Goal: Task Accomplishment & Management: Manage account settings

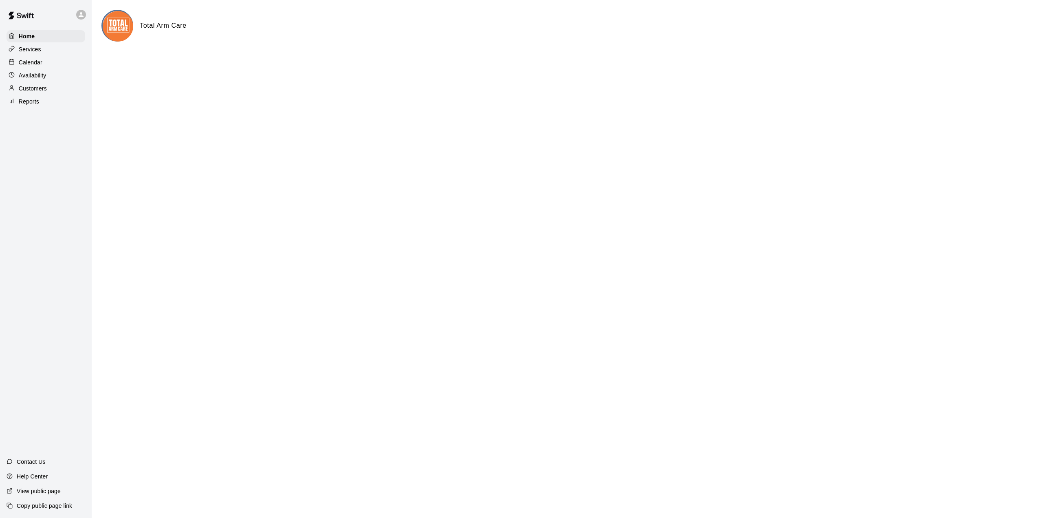
click at [31, 61] on p "Calendar" at bounding box center [31, 62] width 24 height 8
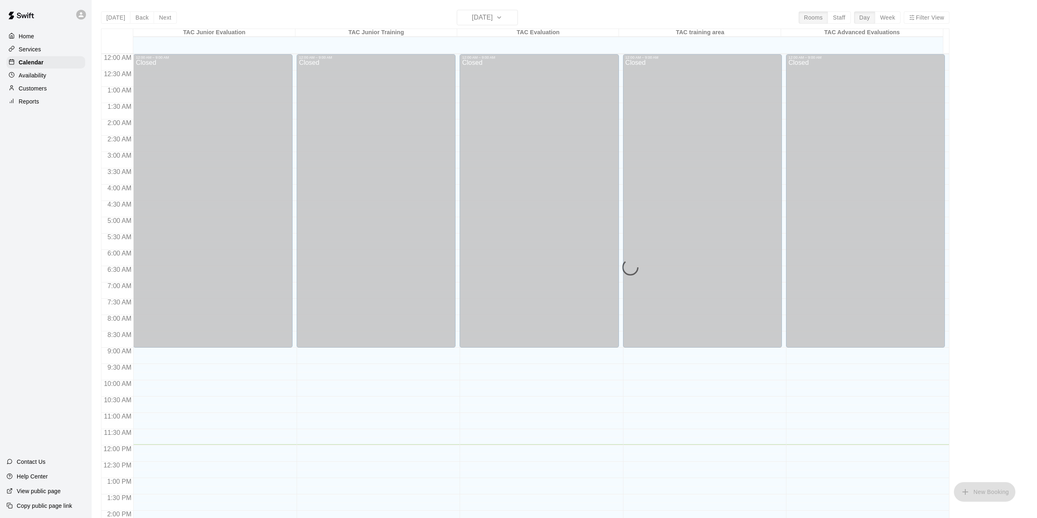
scroll to position [285, 0]
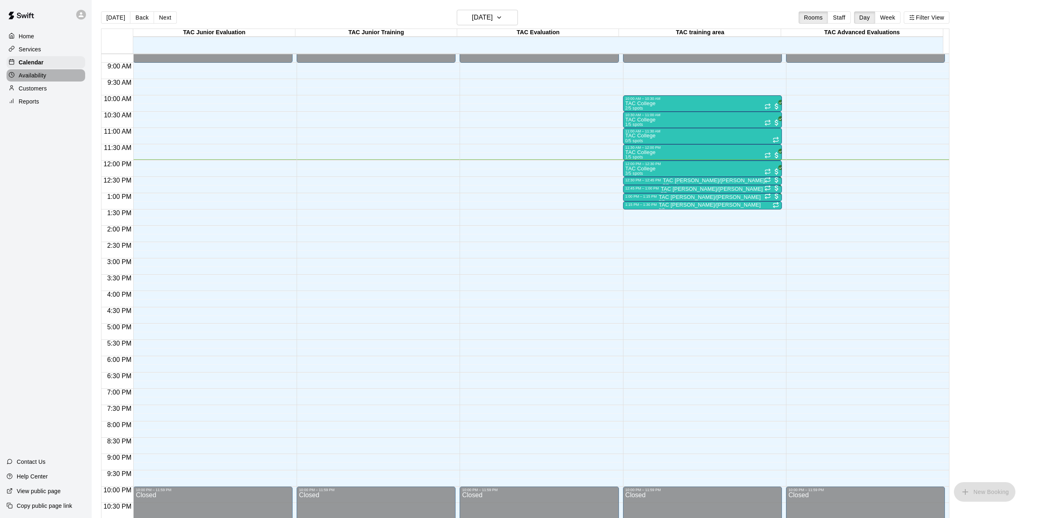
click at [37, 79] on p "Availability" at bounding box center [33, 75] width 28 height 8
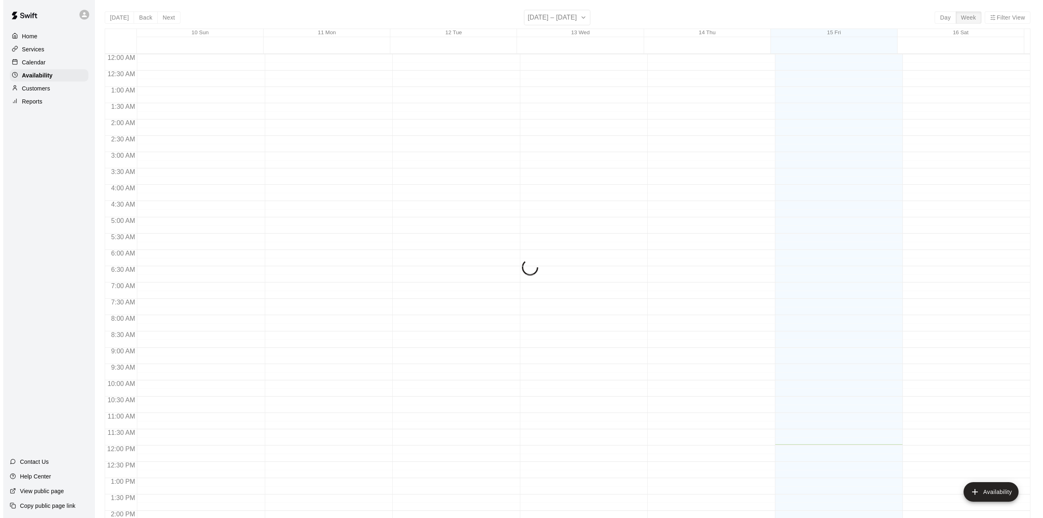
scroll to position [310, 0]
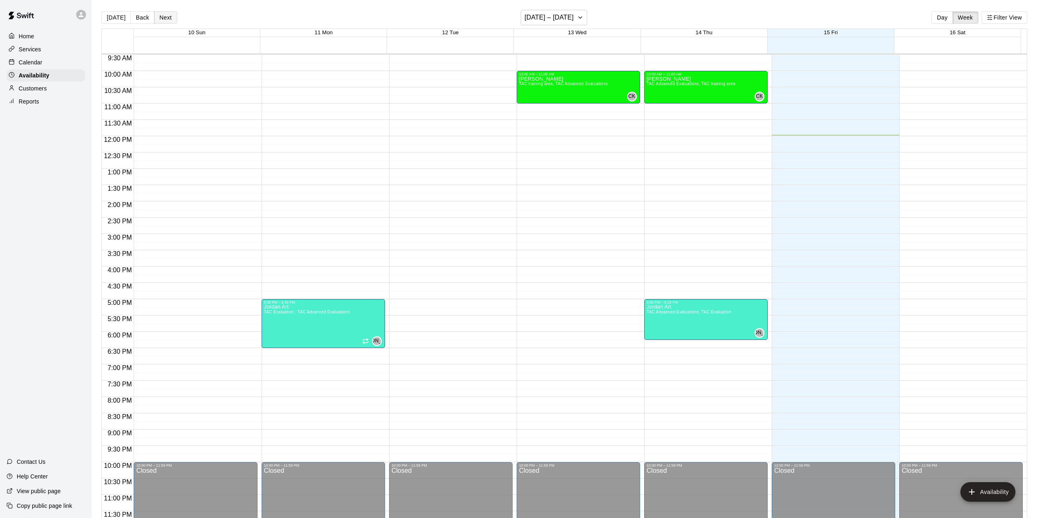
click at [168, 17] on button "Next" at bounding box center [165, 17] width 23 height 12
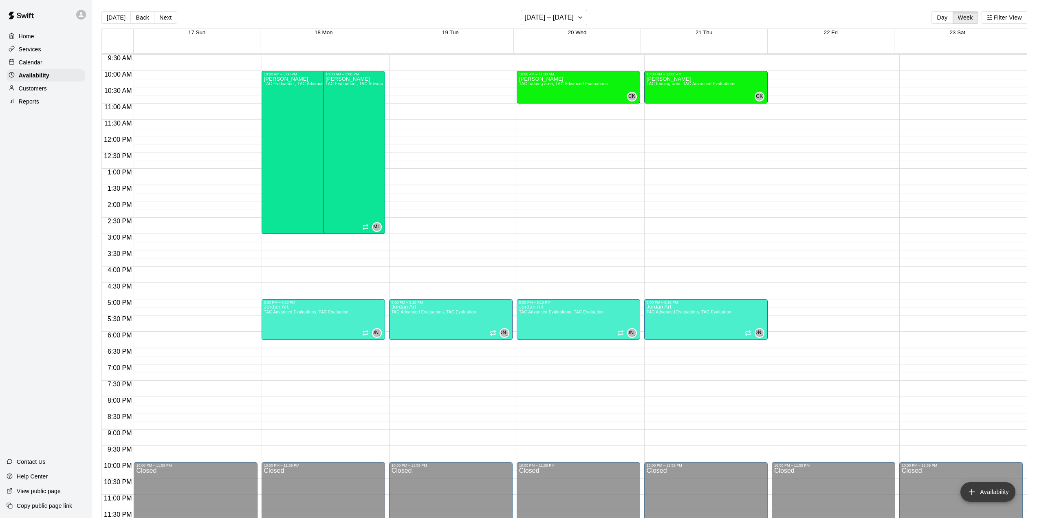
click at [992, 492] on button "Availability" at bounding box center [987, 492] width 55 height 20
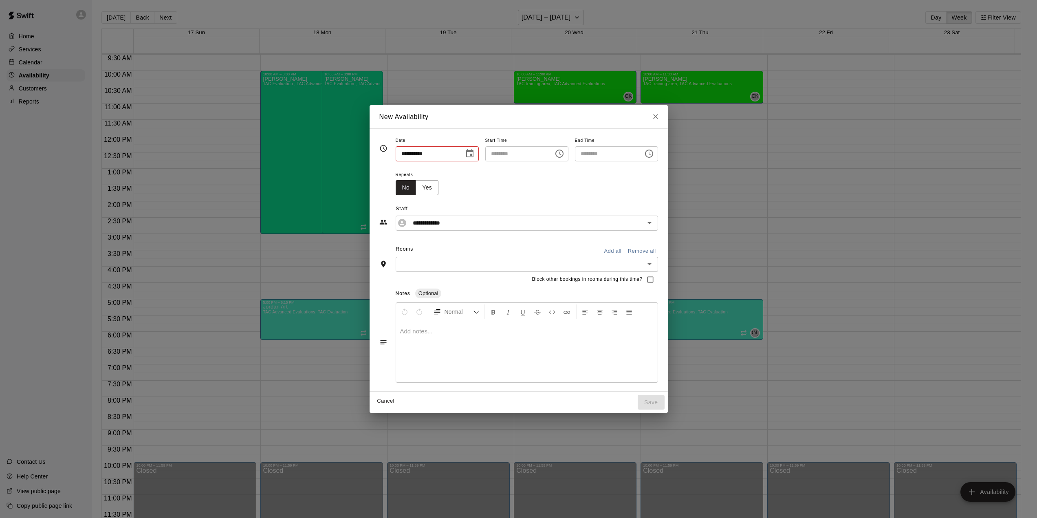
type input "**********"
type input "********"
click at [468, 158] on icon "Choose date, selected date is Aug 22, 2025" at bounding box center [473, 154] width 10 height 10
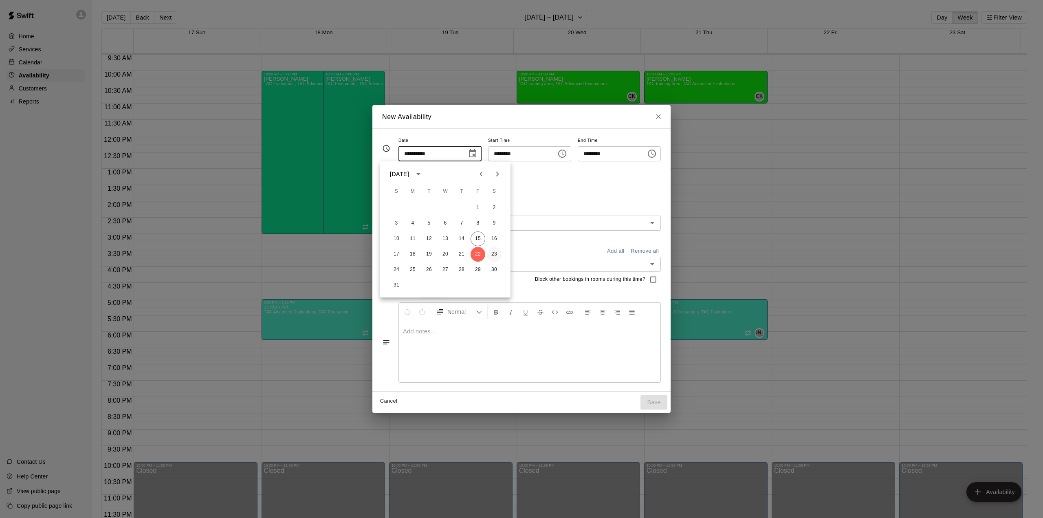
click at [493, 254] on button "23" at bounding box center [494, 254] width 15 height 15
type input "**********"
click at [567, 155] on icon "Choose time, selected time is 11:00 AM" at bounding box center [562, 154] width 10 height 10
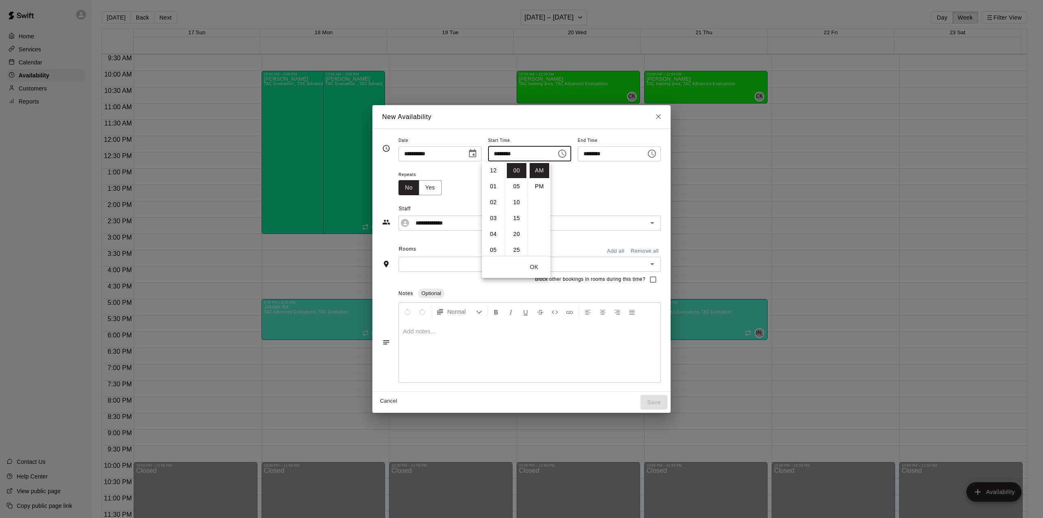
scroll to position [174, 0]
click at [492, 152] on input "********" at bounding box center [519, 153] width 63 height 15
click at [567, 156] on icon "Choose time, selected time is 11:00 AM" at bounding box center [562, 154] width 10 height 10
click at [494, 206] on li "09" at bounding box center [493, 208] width 20 height 15
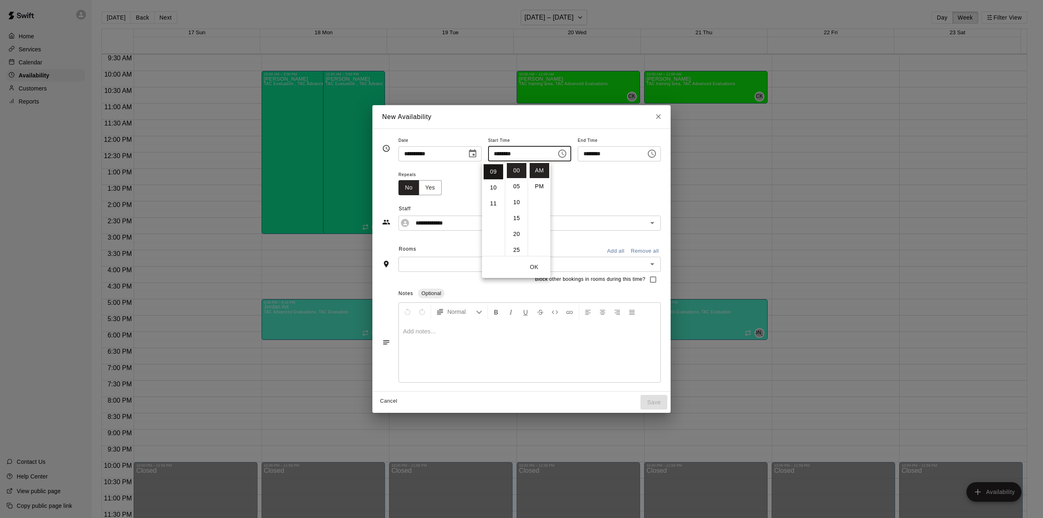
scroll to position [143, 0]
click at [516, 248] on li "30" at bounding box center [517, 249] width 20 height 15
type input "********"
click at [537, 267] on button "OK" at bounding box center [534, 266] width 26 height 15
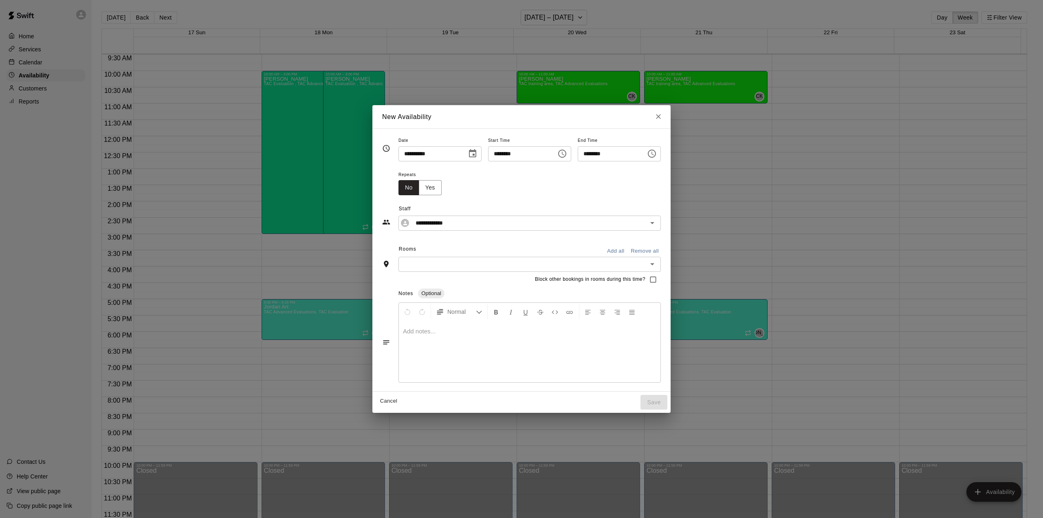
click at [657, 157] on icon "Choose time, selected time is 11:30 AM" at bounding box center [652, 154] width 10 height 10
click at [596, 191] on li "10" at bounding box center [595, 191] width 20 height 15
type input "********"
click at [638, 264] on button "OK" at bounding box center [636, 266] width 26 height 15
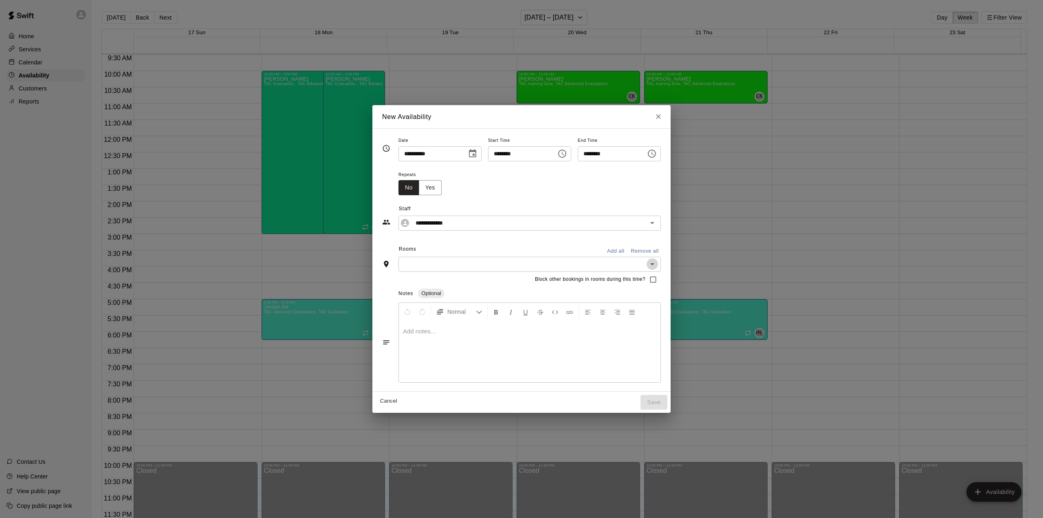
click at [657, 266] on icon "Open" at bounding box center [652, 264] width 10 height 10
drag, startPoint x: 409, startPoint y: 308, endPoint x: 413, endPoint y: 308, distance: 4.5
click at [410, 308] on li "TAC Evaluation" at bounding box center [547, 308] width 299 height 13
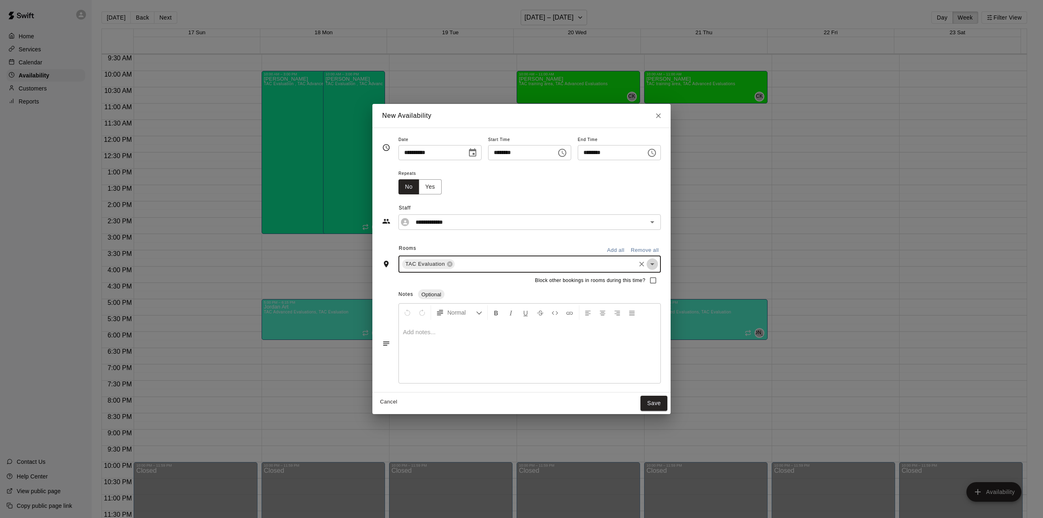
click at [657, 265] on icon "Open" at bounding box center [652, 264] width 10 height 10
click at [461, 338] on li "TAC Advanced Evaluations" at bounding box center [547, 336] width 299 height 13
click at [667, 402] on button "Save" at bounding box center [653, 402] width 27 height 15
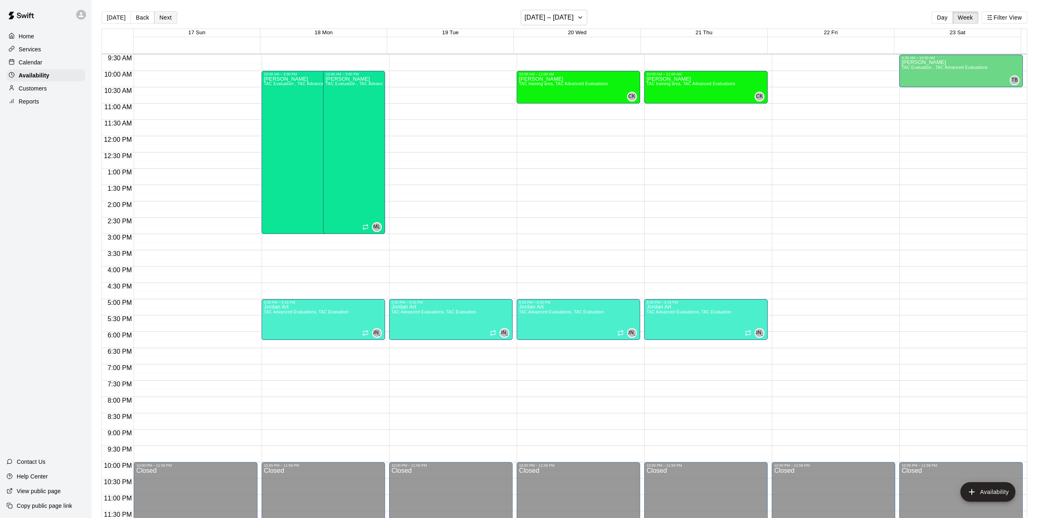
click at [170, 20] on button "Next" at bounding box center [165, 17] width 23 height 12
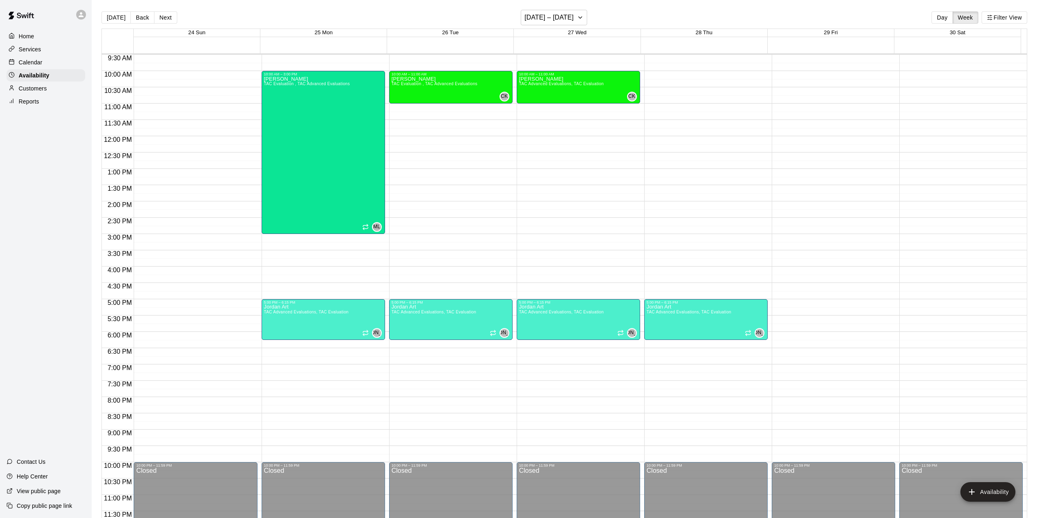
click at [171, 60] on div "12:00 AM – 9:00 AM Closed 10:00 PM – 11:59 PM Closed" at bounding box center [195, 136] width 123 height 782
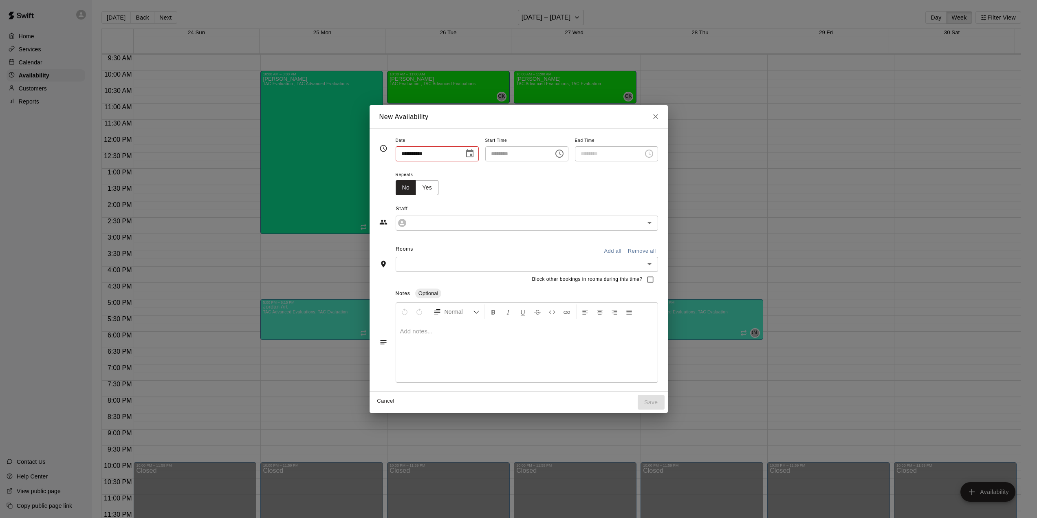
type input "**********"
type input "********"
click at [657, 154] on icon "Choose time, selected time is 10:00 AM" at bounding box center [652, 154] width 10 height 10
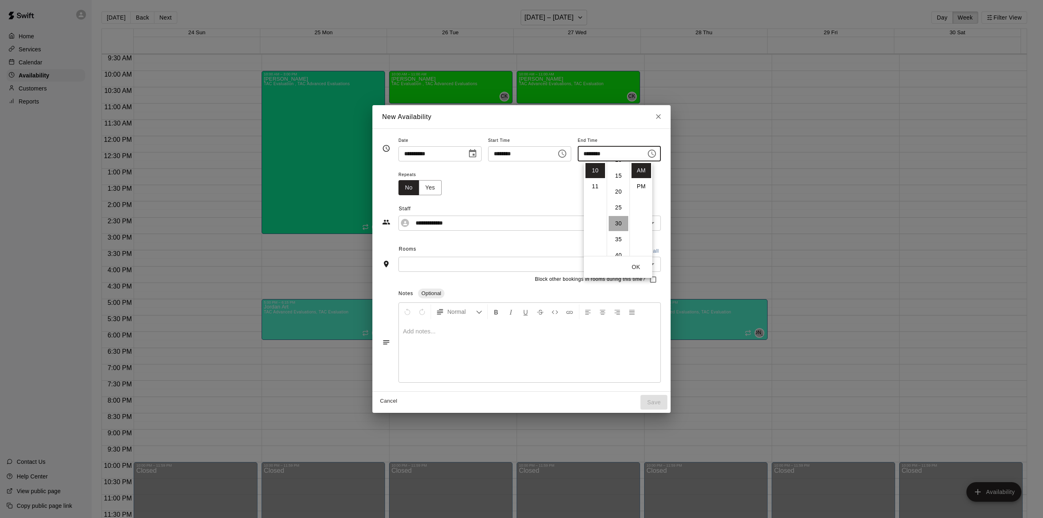
click at [619, 219] on li "30" at bounding box center [619, 223] width 20 height 15
type input "********"
click at [477, 191] on div "Repeats No Yes" at bounding box center [529, 182] width 262 height 26
click at [654, 264] on icon "Open" at bounding box center [652, 264] width 4 height 2
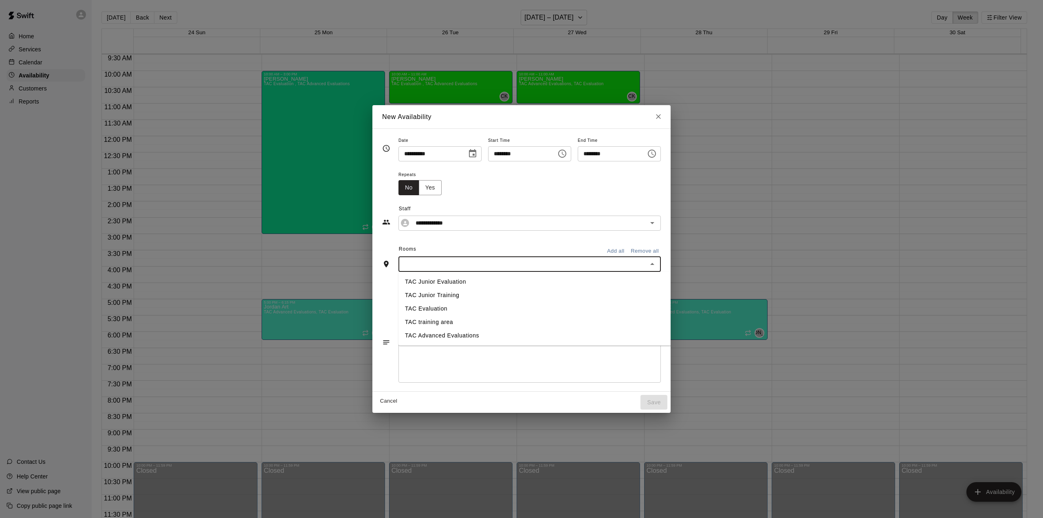
click at [425, 309] on li "TAC Evaluation" at bounding box center [547, 308] width 299 height 13
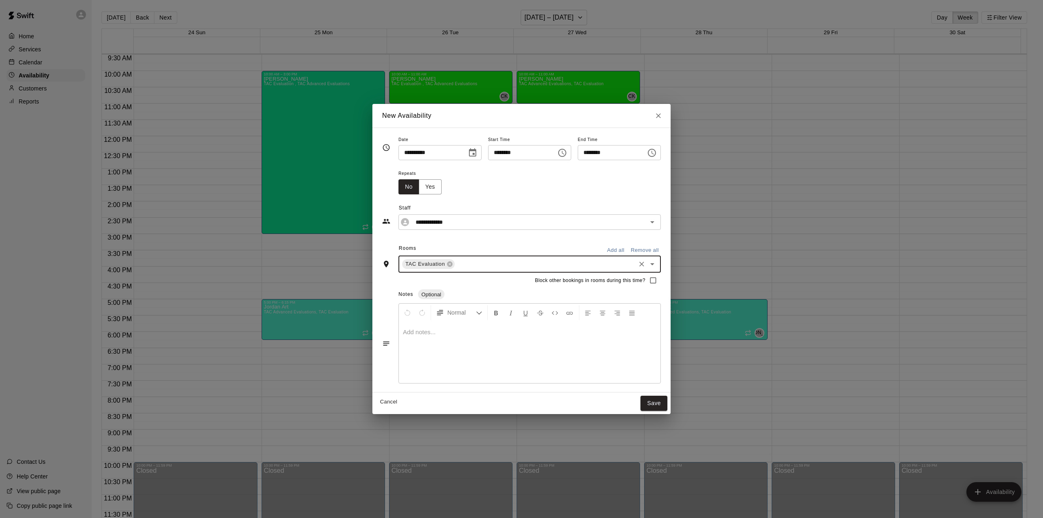
click at [657, 263] on icon "Open" at bounding box center [652, 264] width 10 height 10
click at [403, 335] on li "TAC Advanced Evaluations" at bounding box center [547, 336] width 299 height 13
click at [667, 400] on button "Save" at bounding box center [653, 402] width 27 height 15
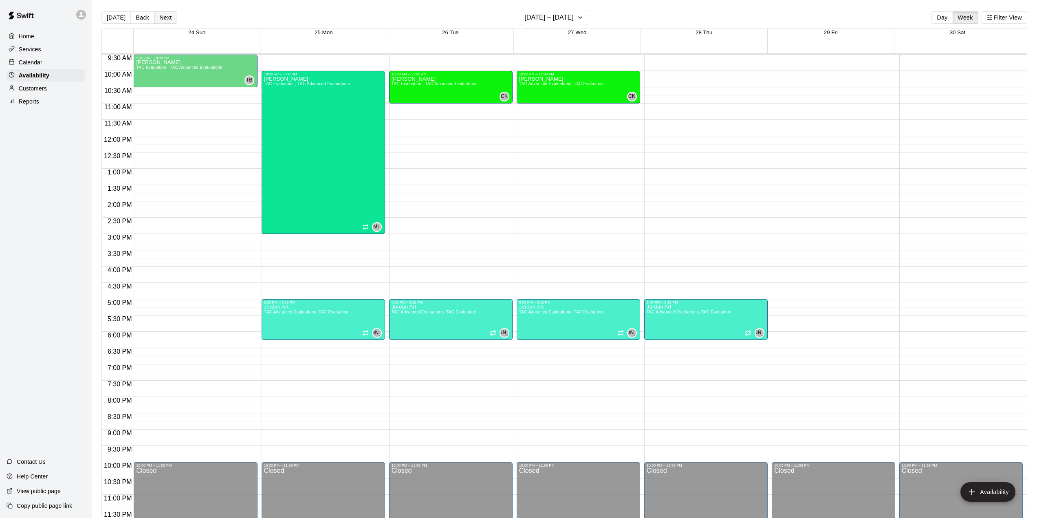
click at [160, 15] on button "Next" at bounding box center [165, 17] width 23 height 12
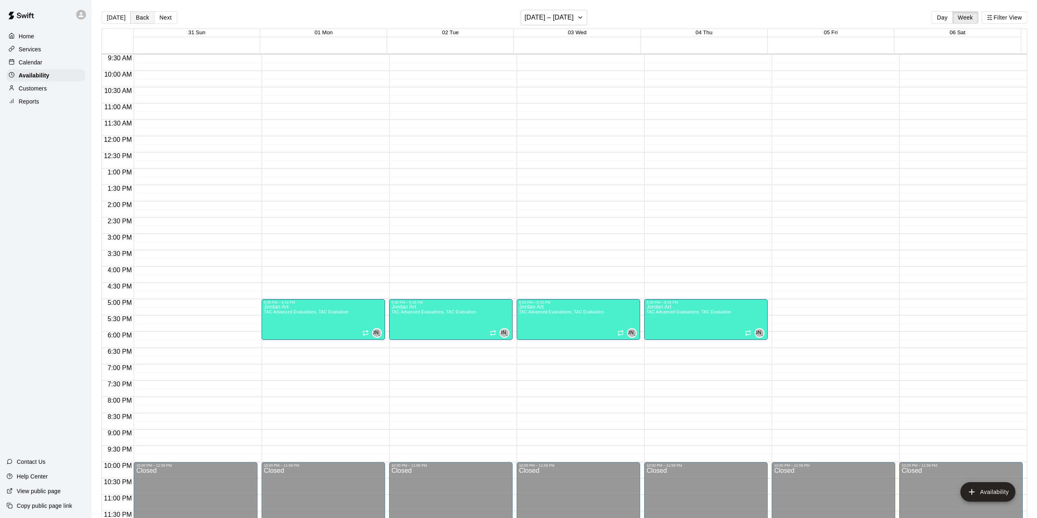
click at [148, 15] on button "Back" at bounding box center [142, 17] width 24 height 12
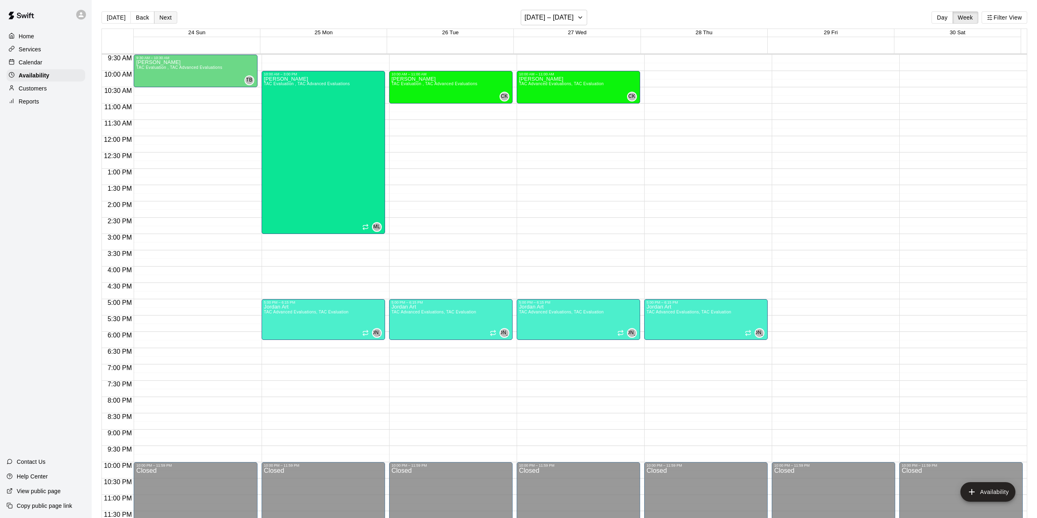
click at [173, 22] on button "Next" at bounding box center [165, 17] width 23 height 12
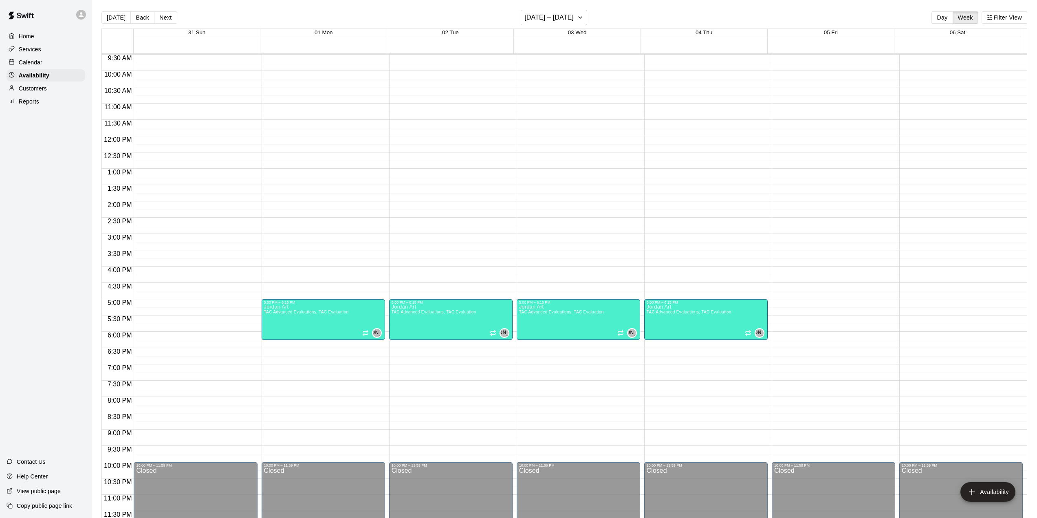
click at [171, 57] on div "12:00 AM – 9:00 AM Closed 10:00 PM – 11:59 PM Closed" at bounding box center [195, 136] width 123 height 782
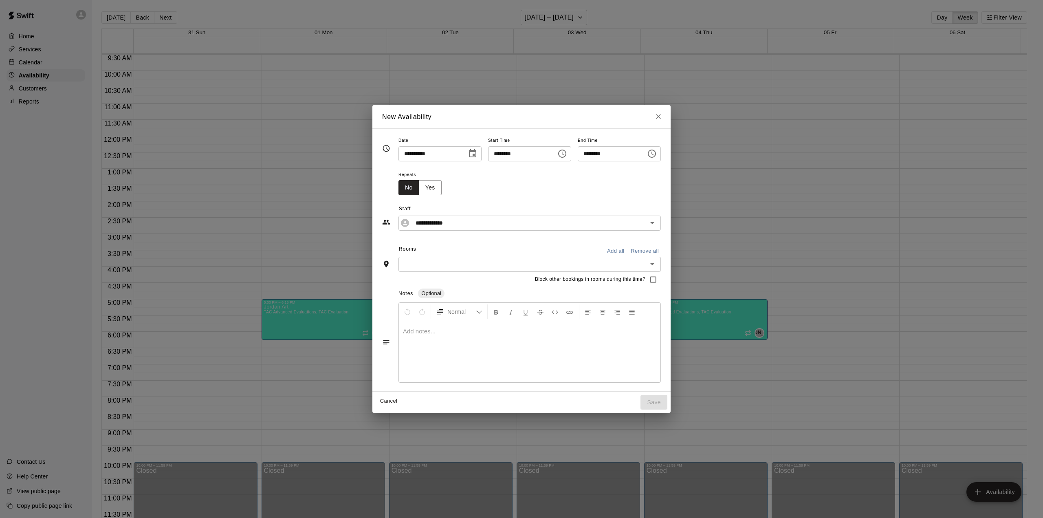
click at [470, 155] on icon "Choose date, selected date is Aug 31, 2025" at bounding box center [472, 153] width 7 height 8
click at [396, 283] on button "31" at bounding box center [396, 285] width 15 height 15
click at [657, 154] on icon "Choose time, selected time is 10:00 AM" at bounding box center [652, 154] width 10 height 10
click at [622, 237] on li "30" at bounding box center [619, 238] width 20 height 15
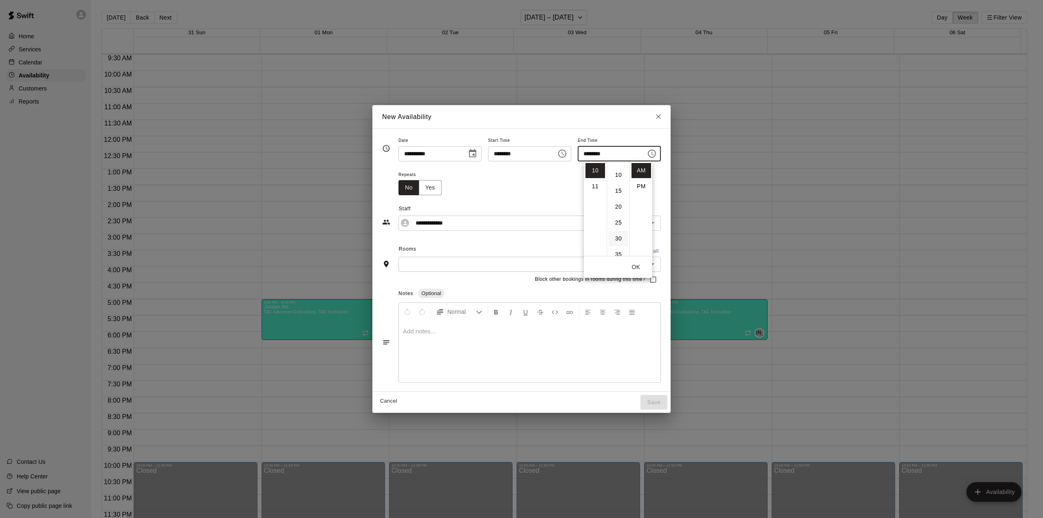
type input "********"
click at [636, 264] on button "OK" at bounding box center [636, 266] width 26 height 15
click at [462, 192] on div "Repeats No Yes" at bounding box center [529, 182] width 262 height 26
click at [438, 264] on input "text" at bounding box center [523, 264] width 244 height 10
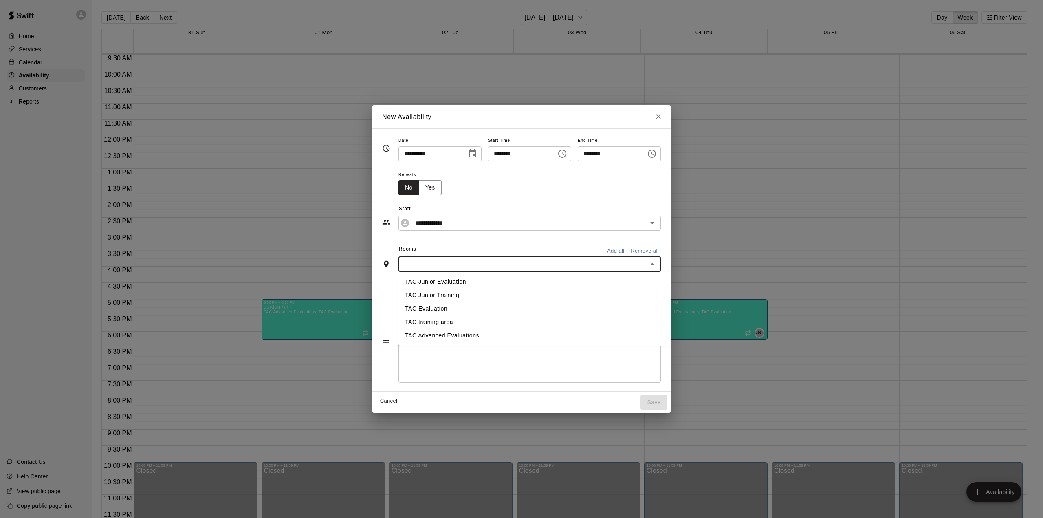
click at [420, 305] on li "TAC Evaluation" at bounding box center [547, 308] width 299 height 13
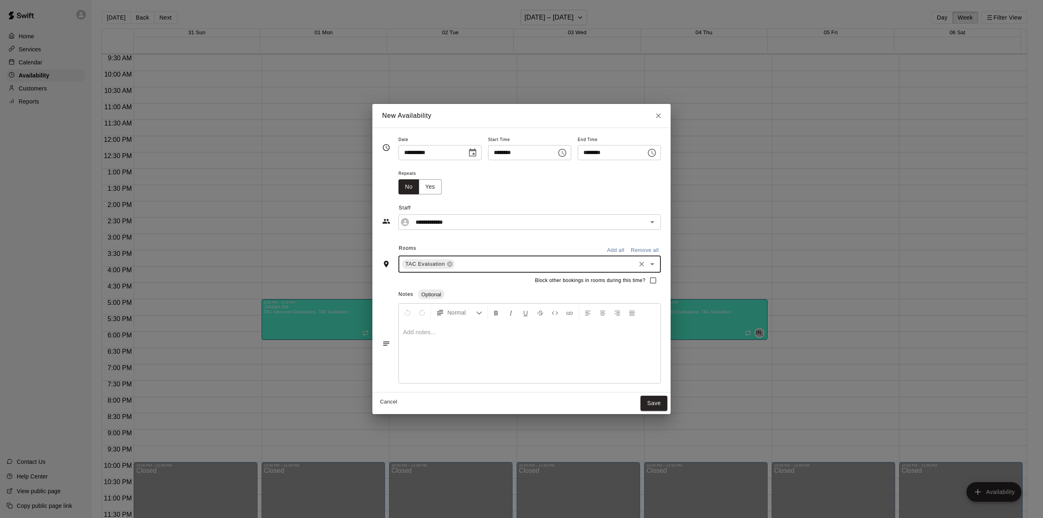
click at [654, 264] on icon "Open" at bounding box center [652, 264] width 4 height 2
click at [434, 334] on li "TAC Advanced Evaluations" at bounding box center [547, 336] width 299 height 13
click at [667, 403] on button "Save" at bounding box center [653, 402] width 27 height 15
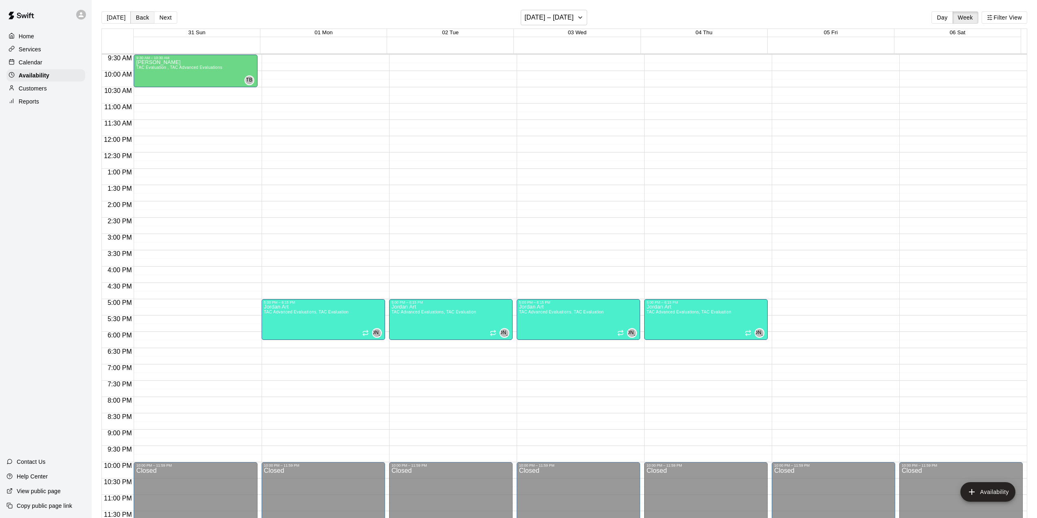
click at [143, 18] on button "Back" at bounding box center [142, 17] width 24 height 12
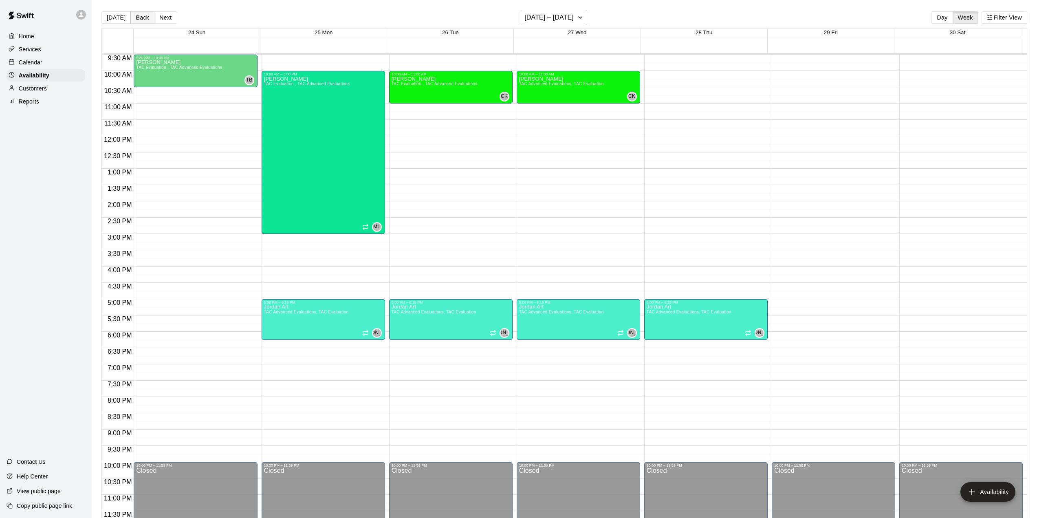
click at [143, 18] on button "Back" at bounding box center [142, 17] width 24 height 12
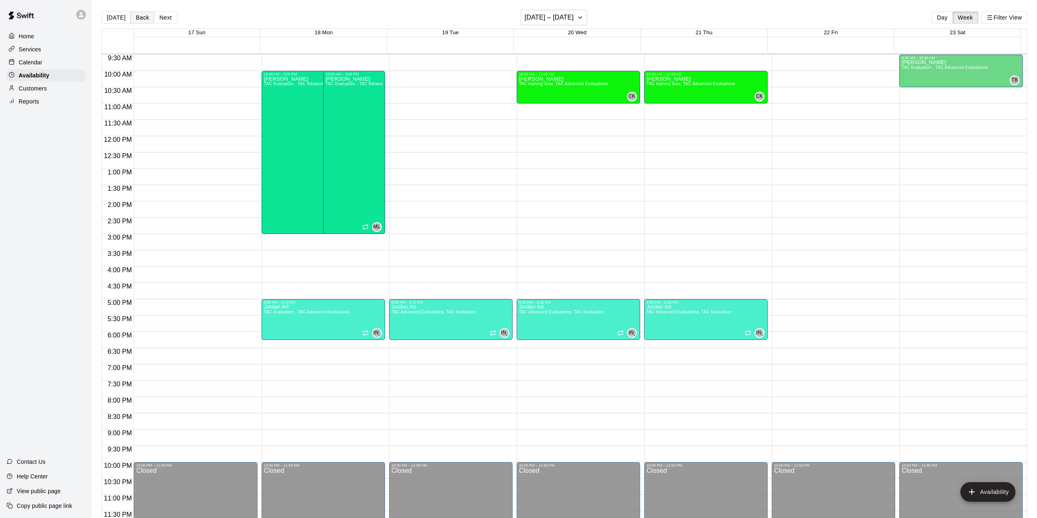
click at [143, 18] on button "Back" at bounding box center [142, 17] width 24 height 12
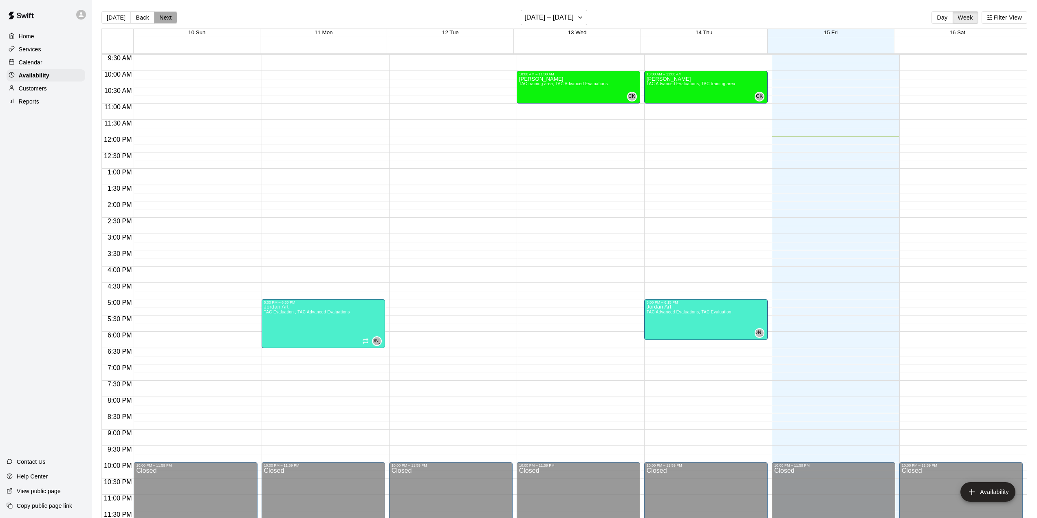
click at [173, 18] on button "Next" at bounding box center [165, 17] width 23 height 12
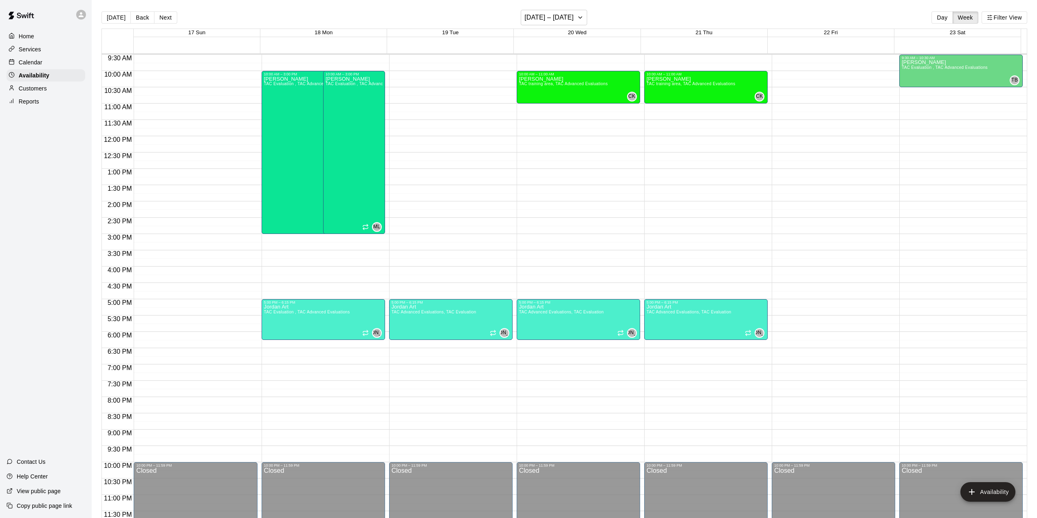
click at [443, 383] on div "12:00 AM – 9:00 AM Closed 5:00 PM – 6:15 PM Jordan Art TAC Advanced Evaluations…" at bounding box center [450, 136] width 123 height 782
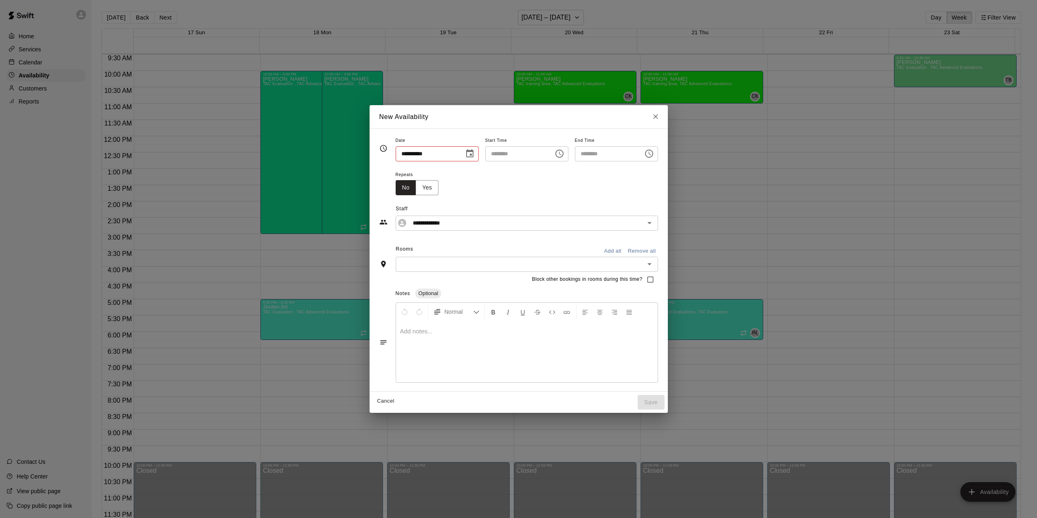
type input "**********"
type input "********"
click at [657, 153] on icon "Choose time, selected time is 8:00 PM" at bounding box center [652, 154] width 10 height 10
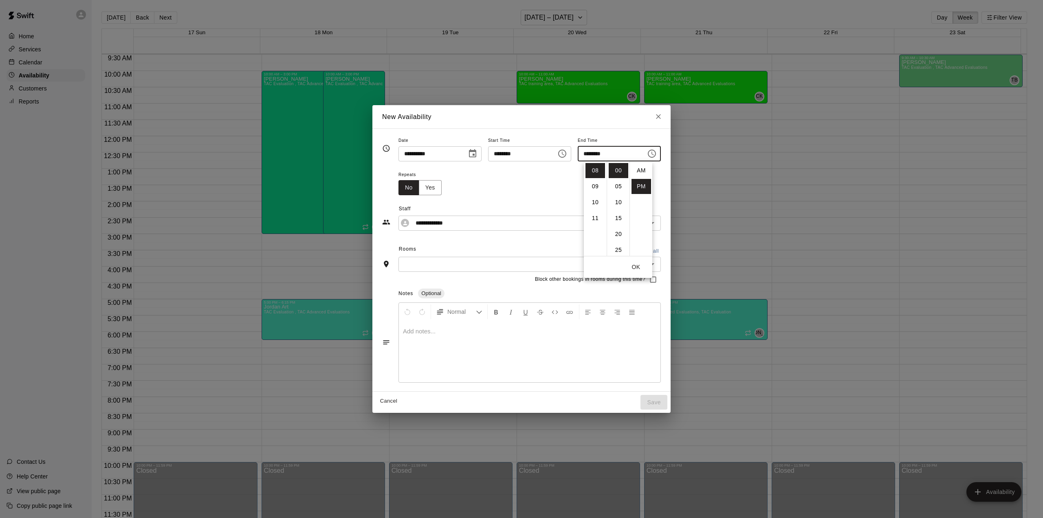
scroll to position [15, 0]
click at [620, 241] on li "30" at bounding box center [619, 241] width 20 height 15
type input "********"
click at [638, 269] on button "OK" at bounding box center [636, 266] width 26 height 15
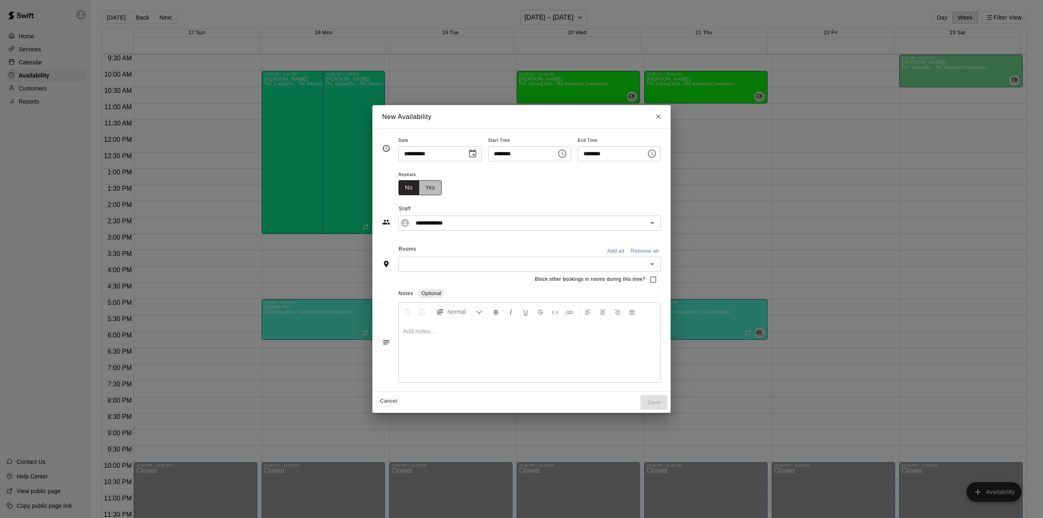
click at [419, 192] on button "Yes" at bounding box center [430, 187] width 23 height 15
click at [619, 186] on icon "Choose date" at bounding box center [624, 187] width 10 height 10
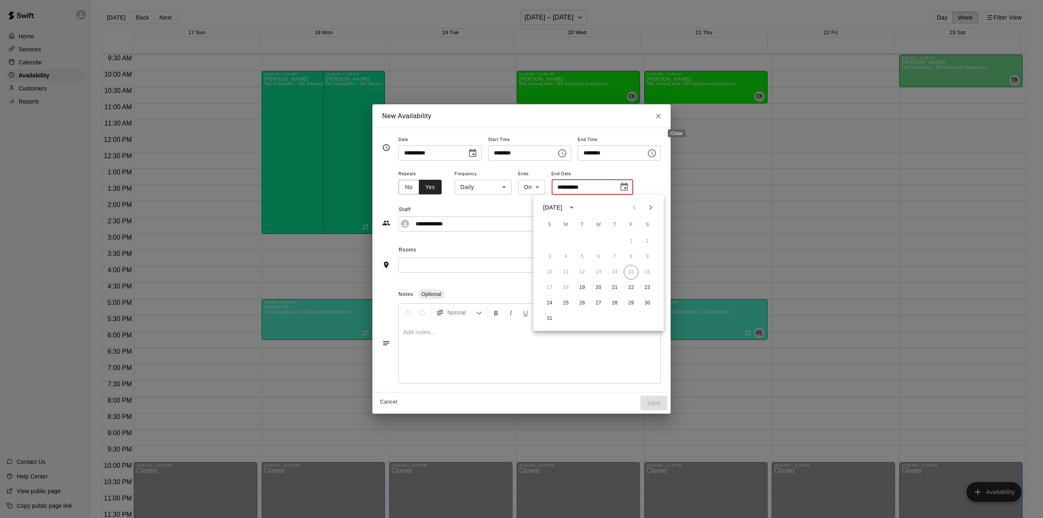
click at [662, 116] on icon "Close" at bounding box center [658, 116] width 8 height 8
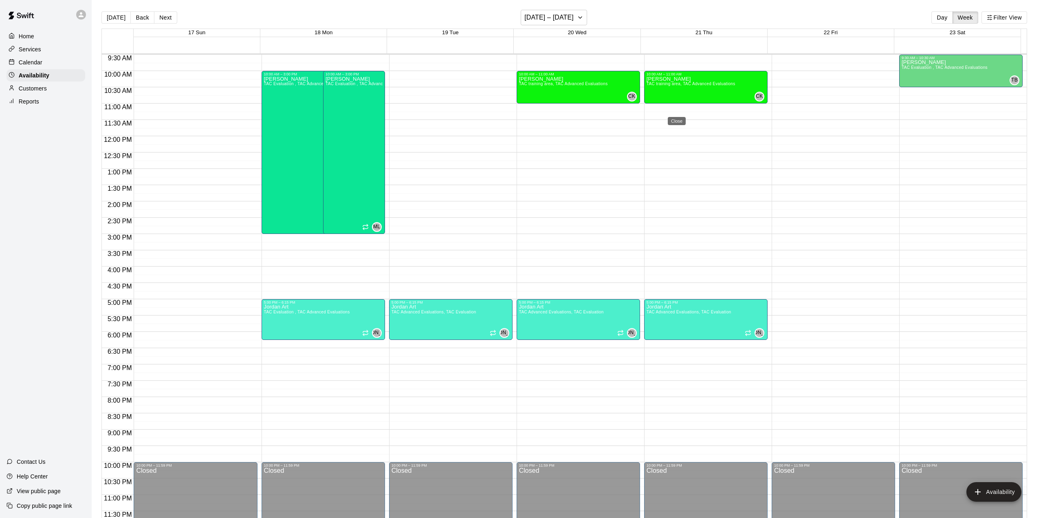
type input "**********"
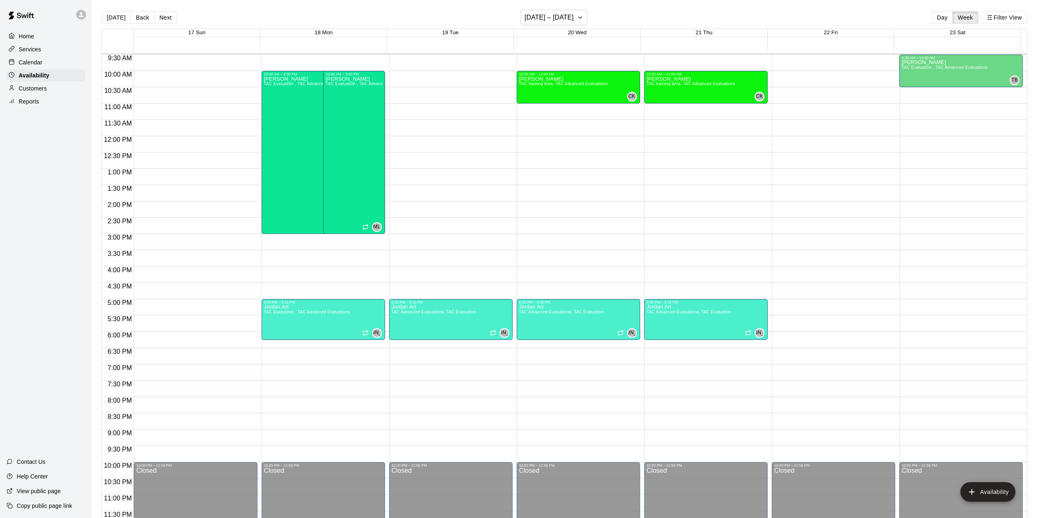
click at [689, 383] on div "12:00 AM – 9:00 AM Closed 10:00 AM – 11:00 AM [PERSON_NAME] TAC training area, …" at bounding box center [705, 136] width 123 height 782
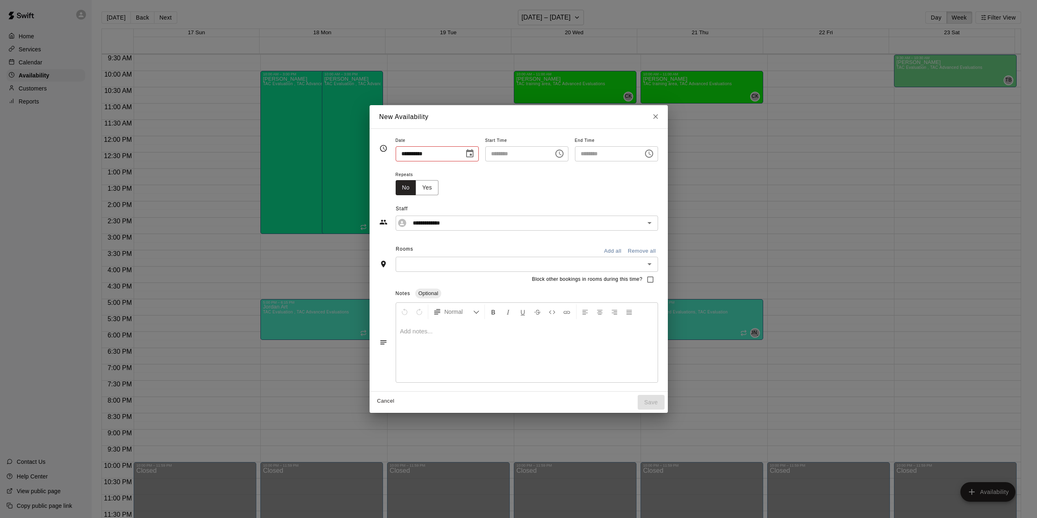
type input "**********"
type input "********"
click at [657, 153] on icon "Choose time, selected time is 8:00 PM" at bounding box center [652, 154] width 10 height 10
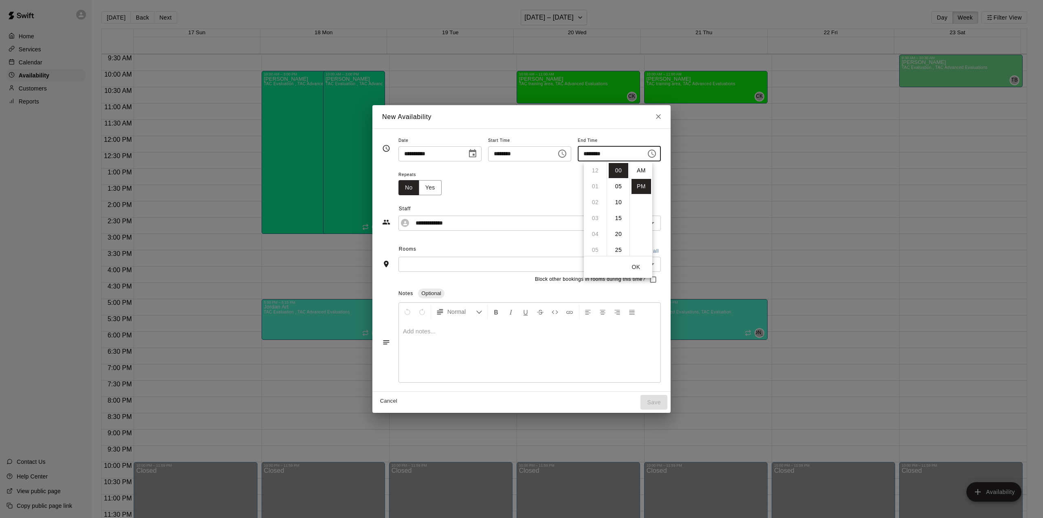
scroll to position [15, 0]
click at [617, 213] on li "30" at bounding box center [619, 212] width 20 height 15
type input "********"
click at [635, 268] on button "OK" at bounding box center [636, 266] width 26 height 15
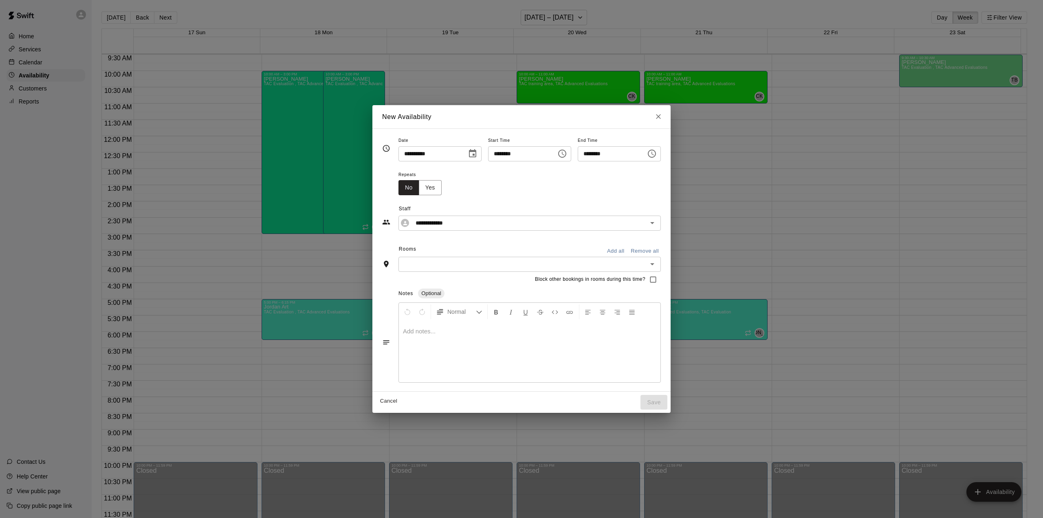
click at [657, 265] on icon "Open" at bounding box center [652, 264] width 10 height 10
drag, startPoint x: 407, startPoint y: 309, endPoint x: 532, endPoint y: 296, distance: 125.7
click at [408, 309] on li "TAC Evaluation" at bounding box center [547, 308] width 299 height 13
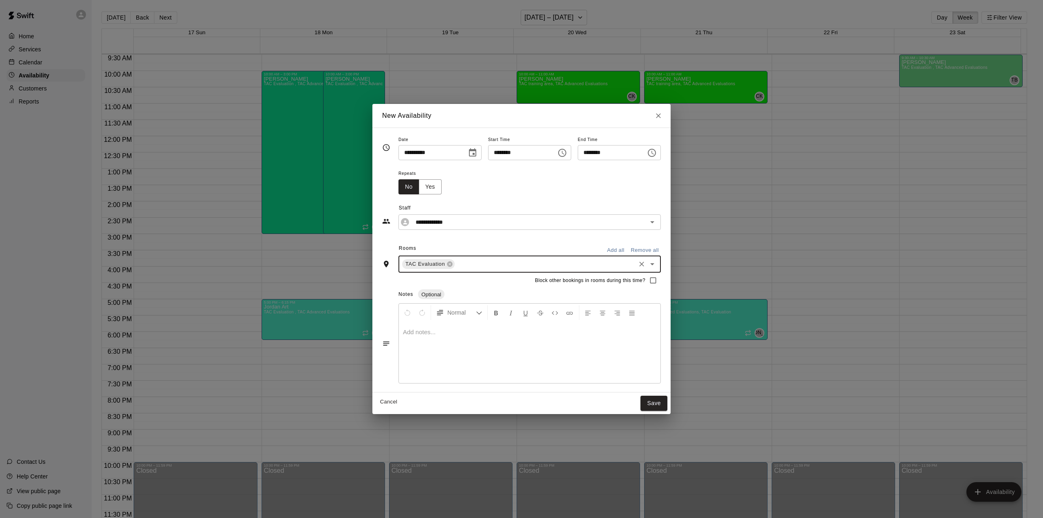
click at [657, 265] on icon "Open" at bounding box center [652, 264] width 10 height 10
click at [420, 334] on li "TAC Advanced Evaluations" at bounding box center [547, 336] width 299 height 13
click at [667, 403] on button "Save" at bounding box center [653, 402] width 27 height 15
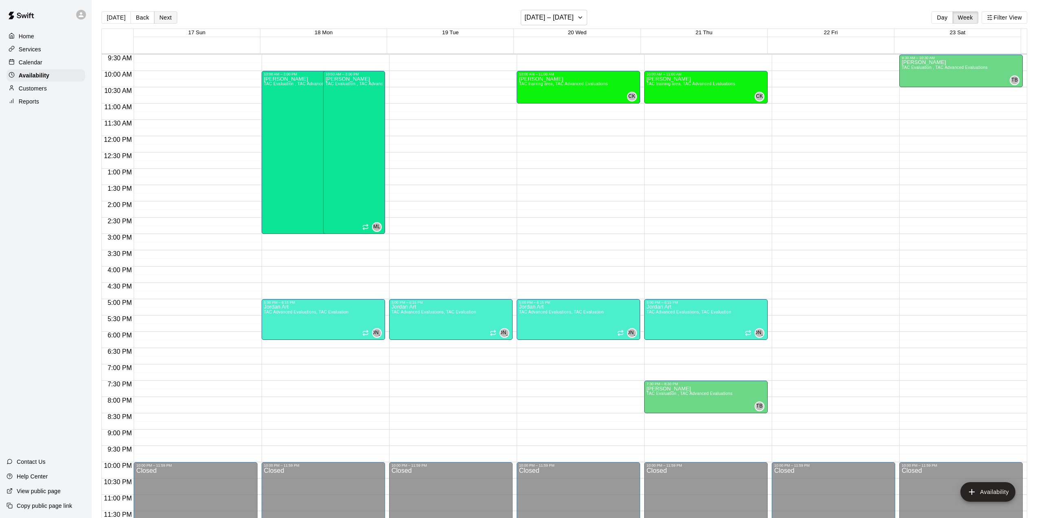
click at [159, 14] on button "Next" at bounding box center [165, 17] width 23 height 12
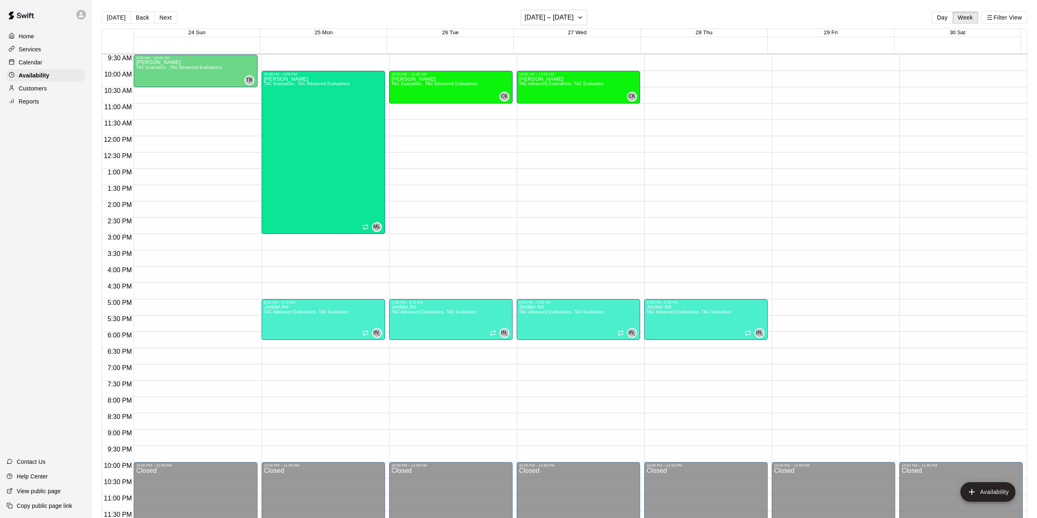
click at [674, 384] on div "12:00 AM – 9:00 AM Closed 5:00 PM – 6:15 PM Jordan Art TAC Advanced Evaluations…" at bounding box center [705, 136] width 123 height 782
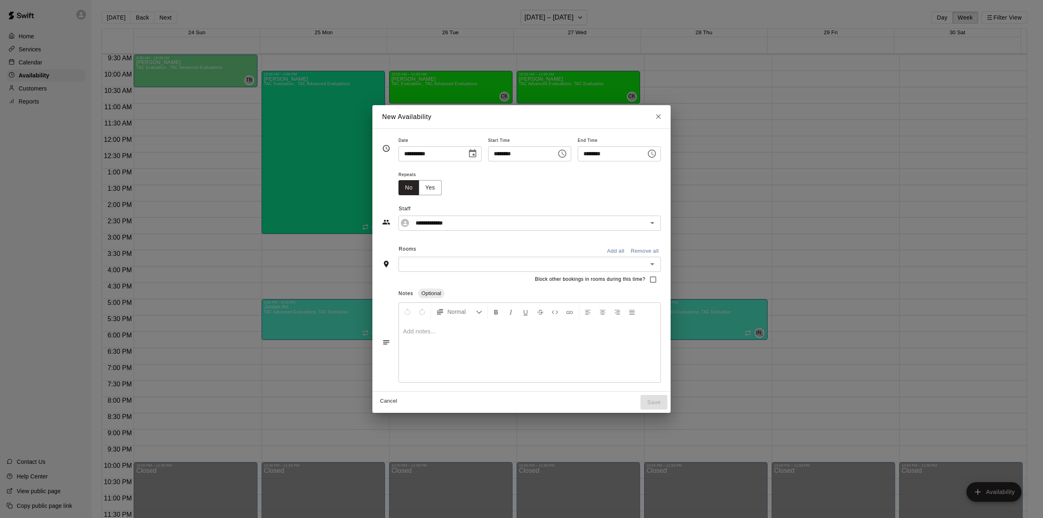
click at [567, 156] on icon "Choose time, selected time is 7:30 PM" at bounding box center [562, 154] width 10 height 10
click at [657, 152] on icon "Choose time, selected time is 8:00 PM" at bounding box center [652, 154] width 10 height 10
click at [621, 207] on li "30" at bounding box center [619, 207] width 20 height 15
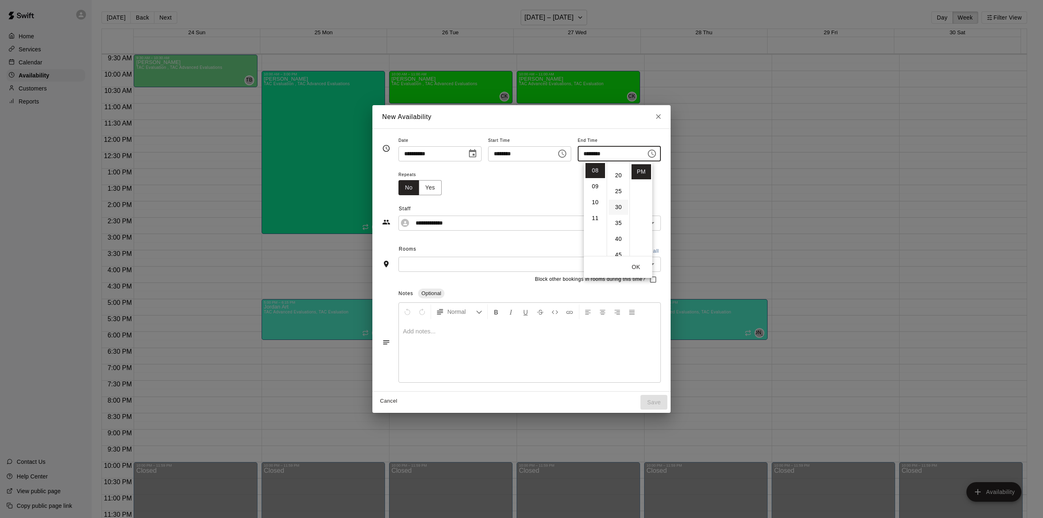
type input "********"
click at [638, 268] on button "OK" at bounding box center [636, 266] width 26 height 15
click at [654, 265] on icon "Open" at bounding box center [652, 264] width 4 height 2
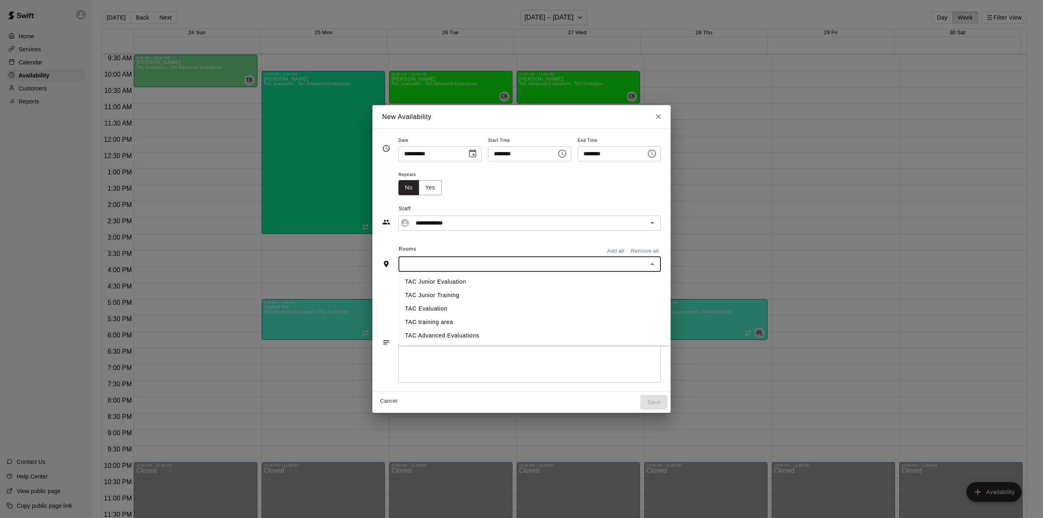
click at [440, 304] on li "TAC Evaluation" at bounding box center [547, 308] width 299 height 13
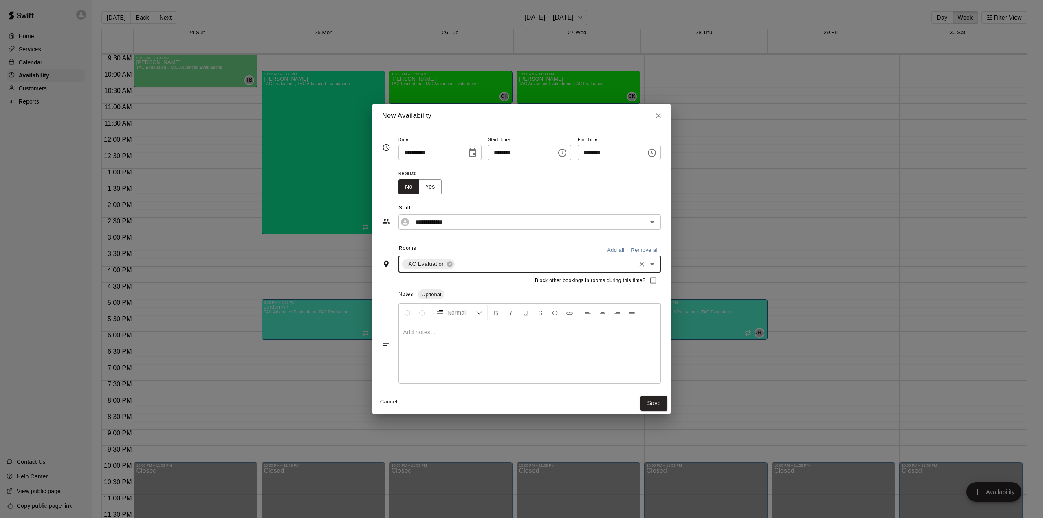
click at [657, 263] on icon "Open" at bounding box center [652, 264] width 10 height 10
click at [437, 336] on li "TAC Advanced Evaluations" at bounding box center [547, 336] width 299 height 13
click at [667, 404] on button "Save" at bounding box center [653, 402] width 27 height 15
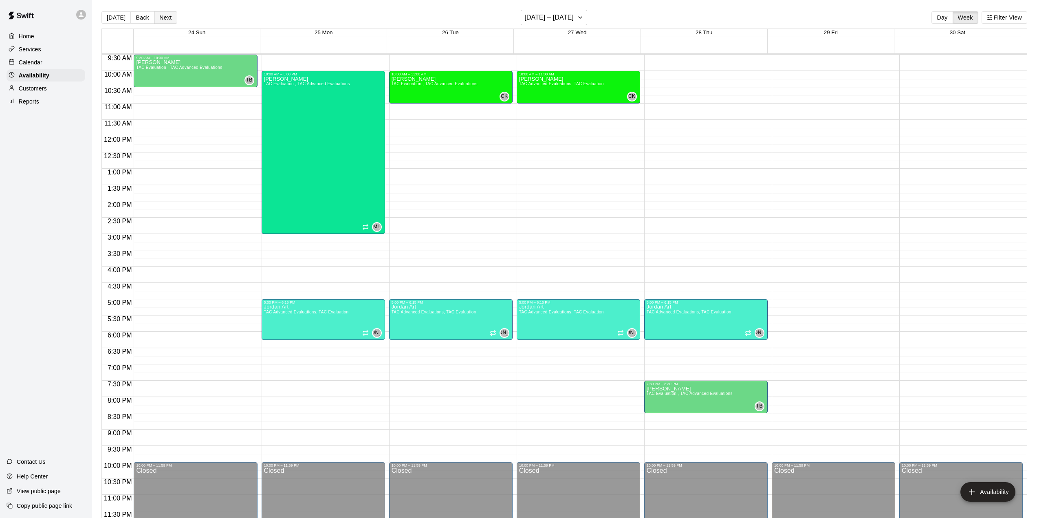
click at [163, 14] on button "Next" at bounding box center [165, 17] width 23 height 12
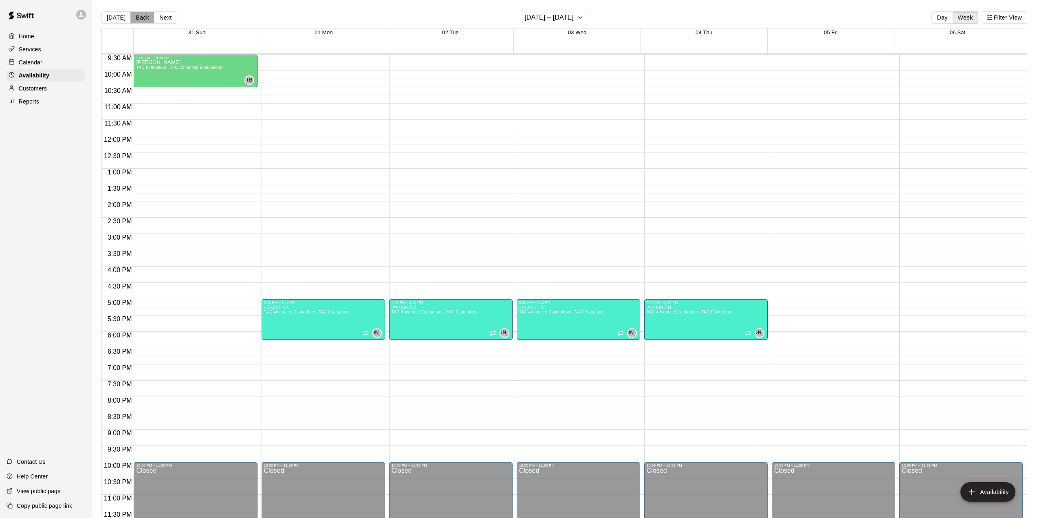
click at [146, 16] on button "Back" at bounding box center [142, 17] width 24 height 12
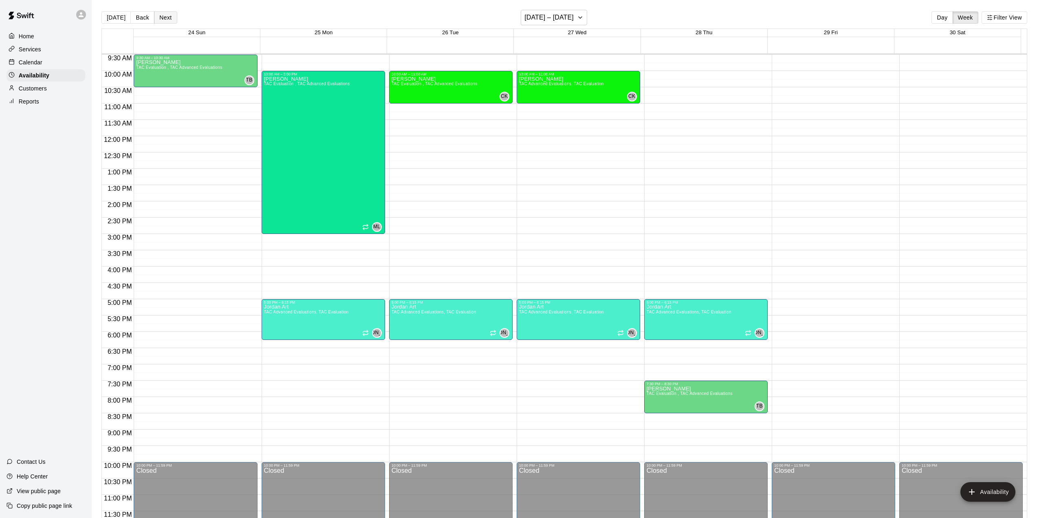
click at [160, 15] on button "Next" at bounding box center [165, 17] width 23 height 12
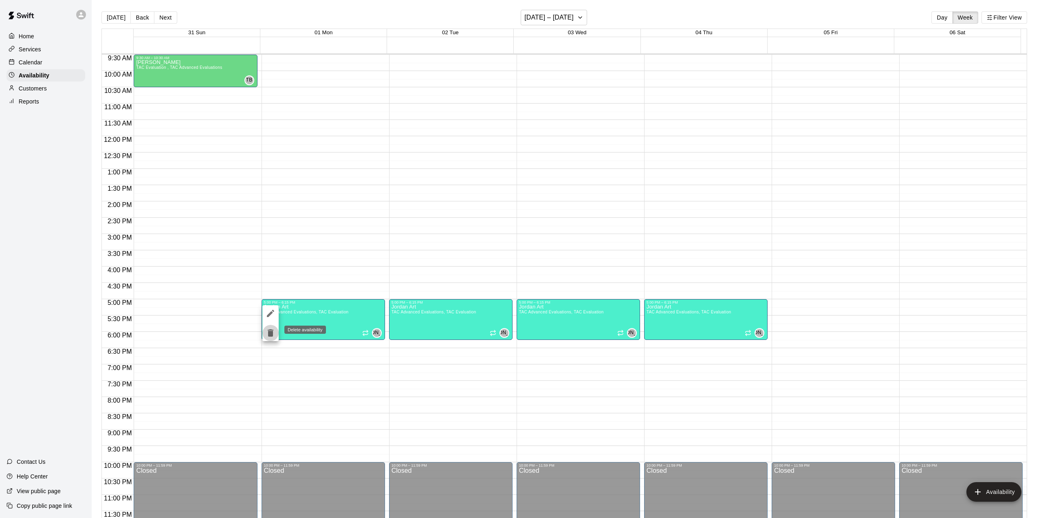
click at [269, 335] on icon "delete" at bounding box center [271, 332] width 6 height 7
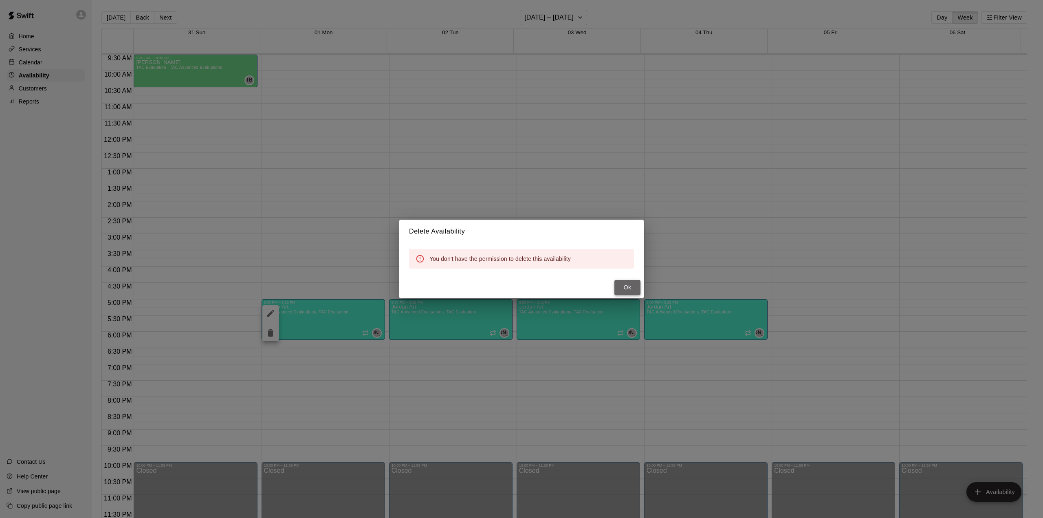
click at [627, 285] on button "Ok" at bounding box center [627, 287] width 26 height 15
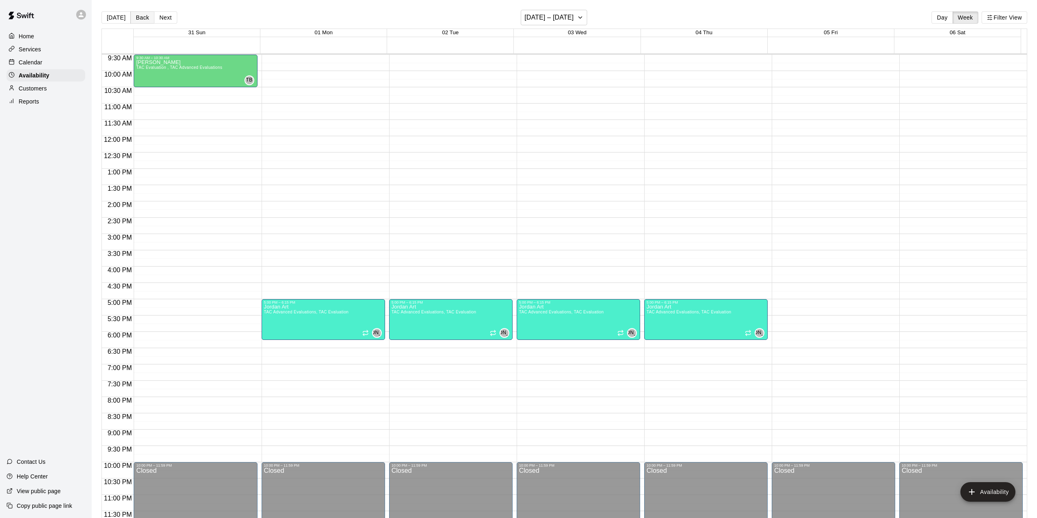
click at [143, 13] on button "Back" at bounding box center [142, 17] width 24 height 12
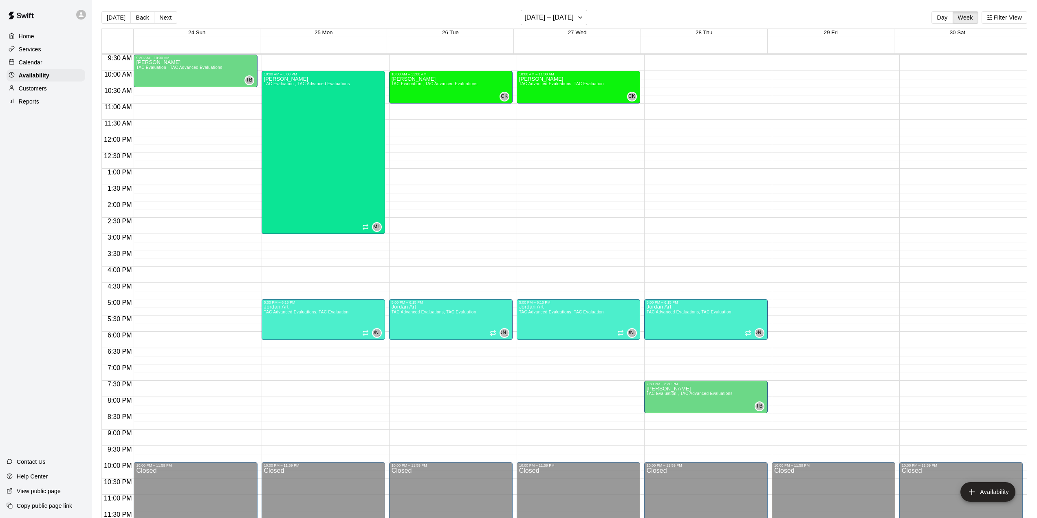
click at [143, 20] on button "Back" at bounding box center [142, 17] width 24 height 12
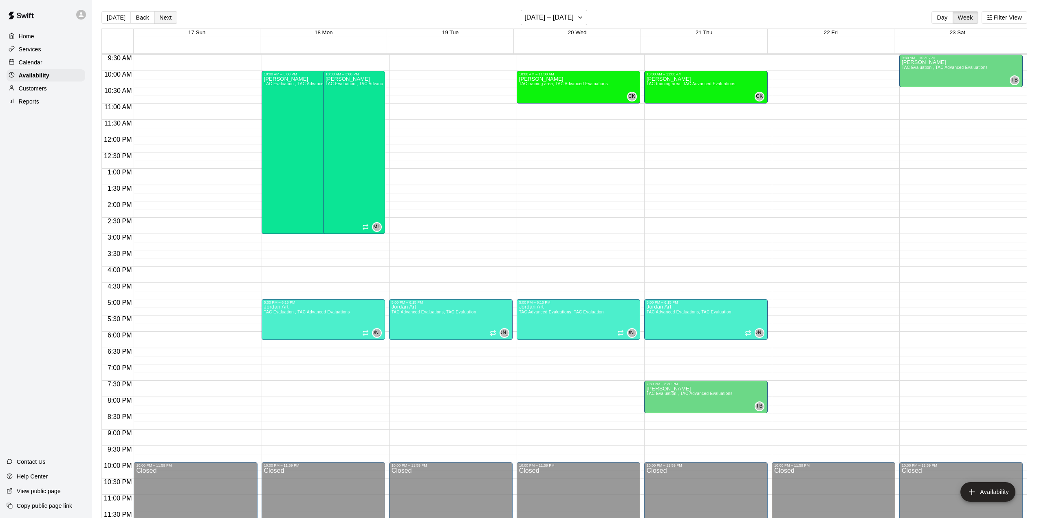
click at [165, 21] on button "Next" at bounding box center [165, 17] width 23 height 12
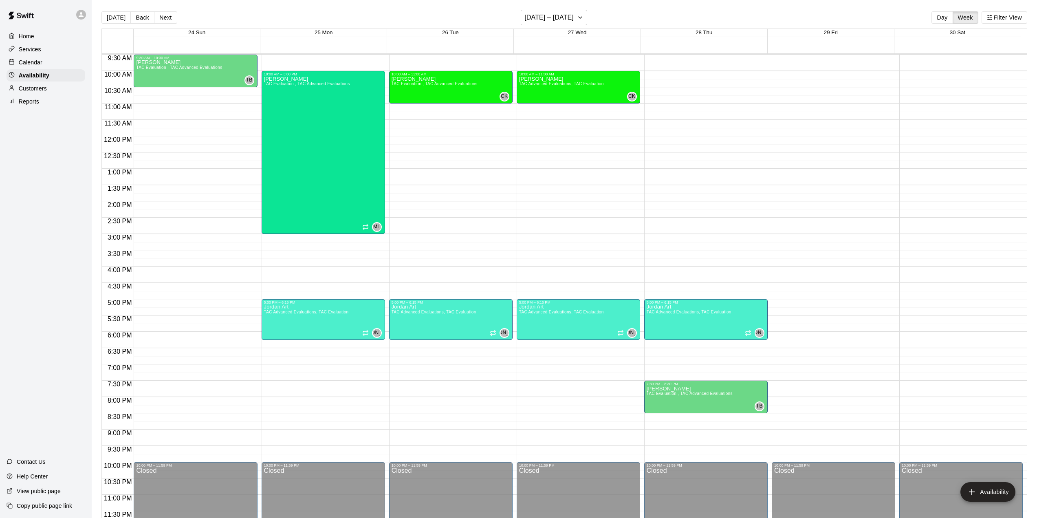
click at [437, 387] on div "12:00 AM – 9:00 AM Closed 10:00 AM – 11:00 AM [PERSON_NAME] TAC Evaluation , TA…" at bounding box center [450, 136] width 123 height 782
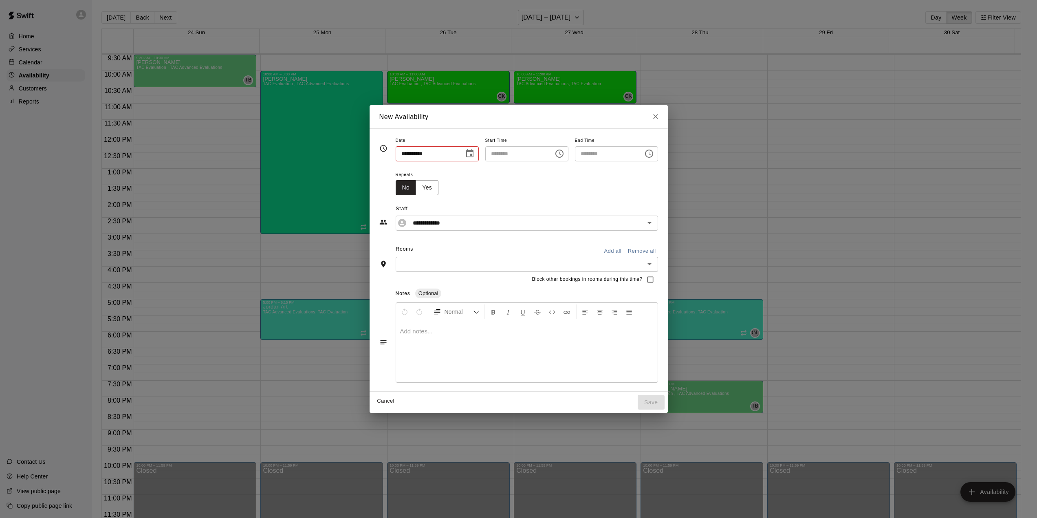
type input "**********"
type input "********"
click at [657, 152] on icon "Choose time, selected time is 8:00 PM" at bounding box center [652, 154] width 10 height 10
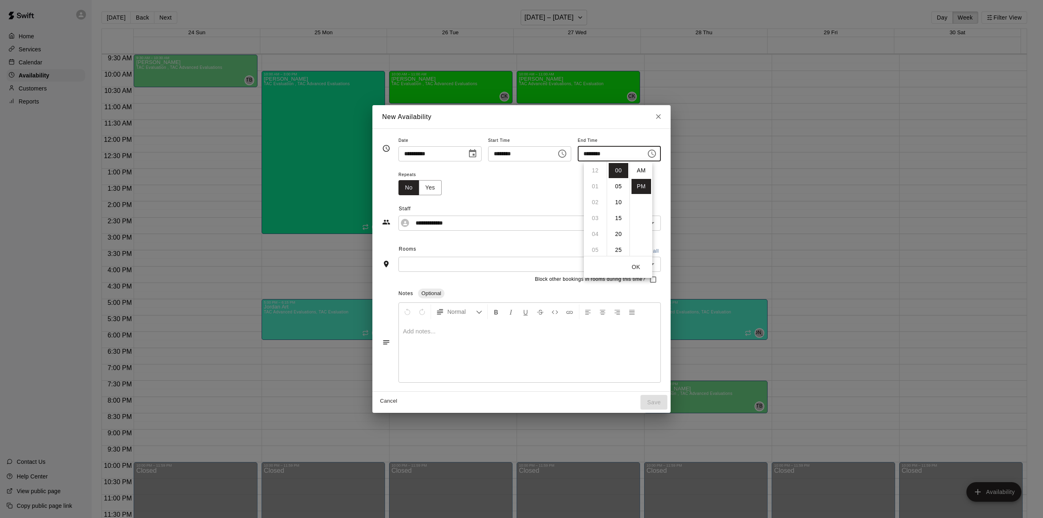
scroll to position [15, 0]
click at [620, 204] on li "30" at bounding box center [619, 204] width 20 height 15
type input "********"
click at [633, 268] on button "OK" at bounding box center [636, 266] width 26 height 15
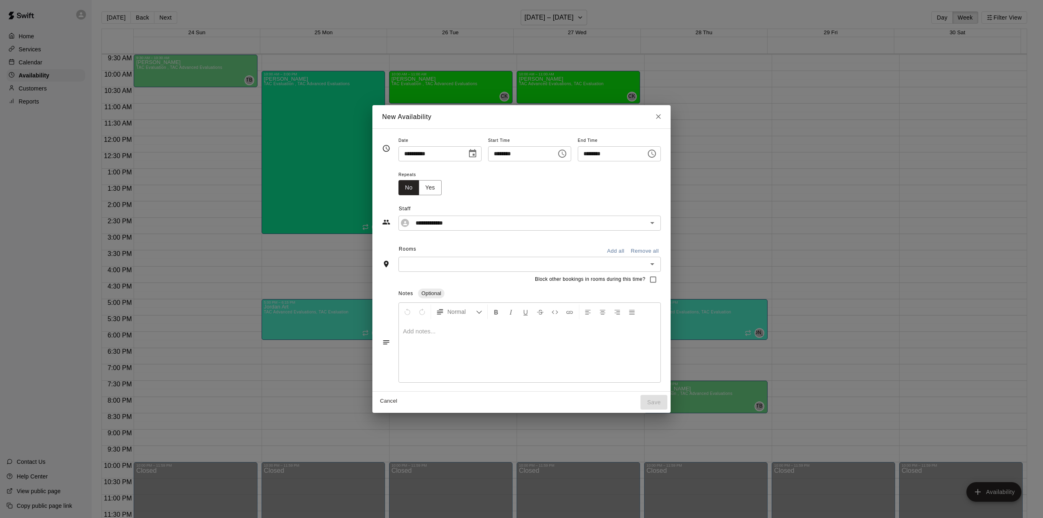
click at [657, 265] on icon "Open" at bounding box center [652, 264] width 10 height 10
click at [432, 305] on li "TAC Evaluation" at bounding box center [547, 308] width 299 height 13
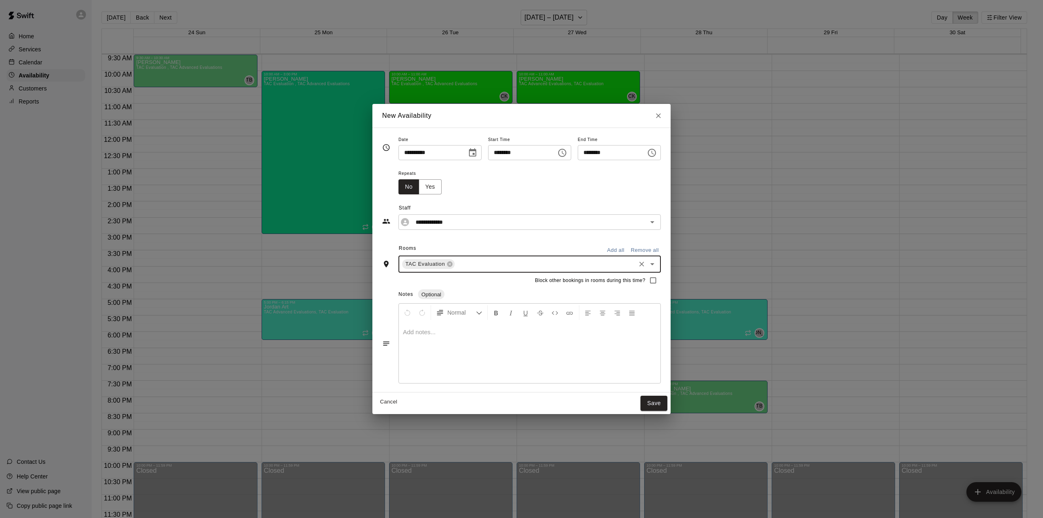
click at [657, 265] on icon "Open" at bounding box center [652, 264] width 10 height 10
click at [432, 335] on li "TAC Advanced Evaluations" at bounding box center [547, 336] width 299 height 13
click at [667, 404] on button "Save" at bounding box center [653, 402] width 27 height 15
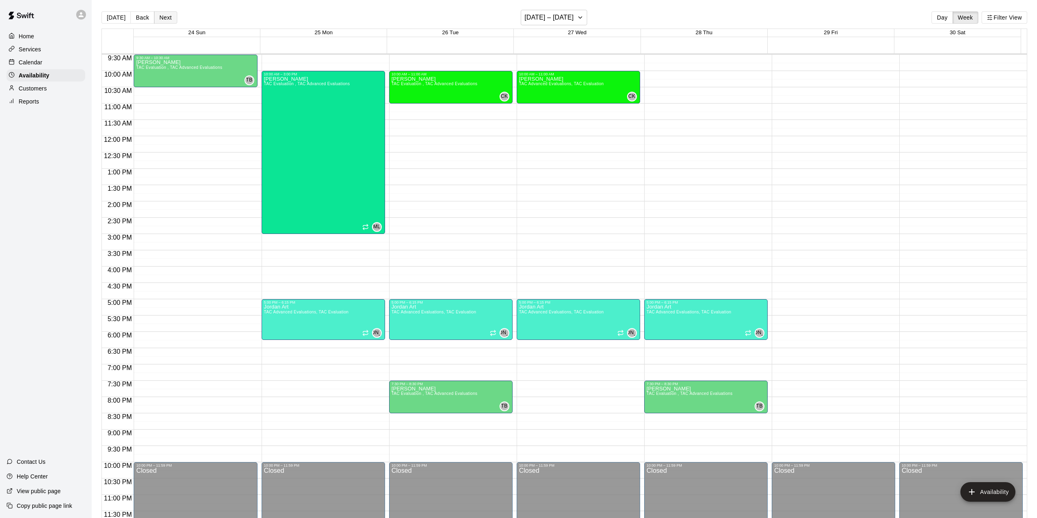
click at [158, 15] on button "Next" at bounding box center [165, 17] width 23 height 12
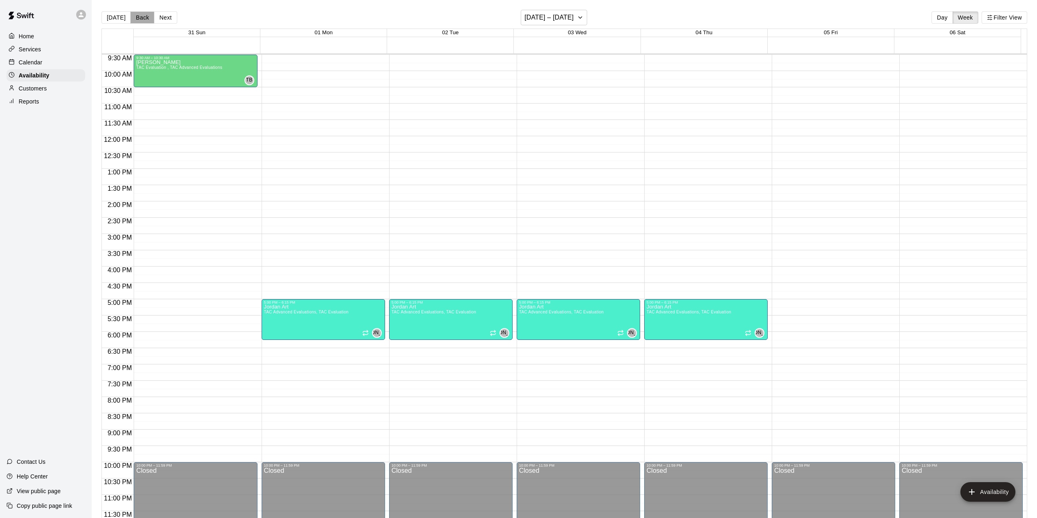
click at [145, 17] on button "Back" at bounding box center [142, 17] width 24 height 12
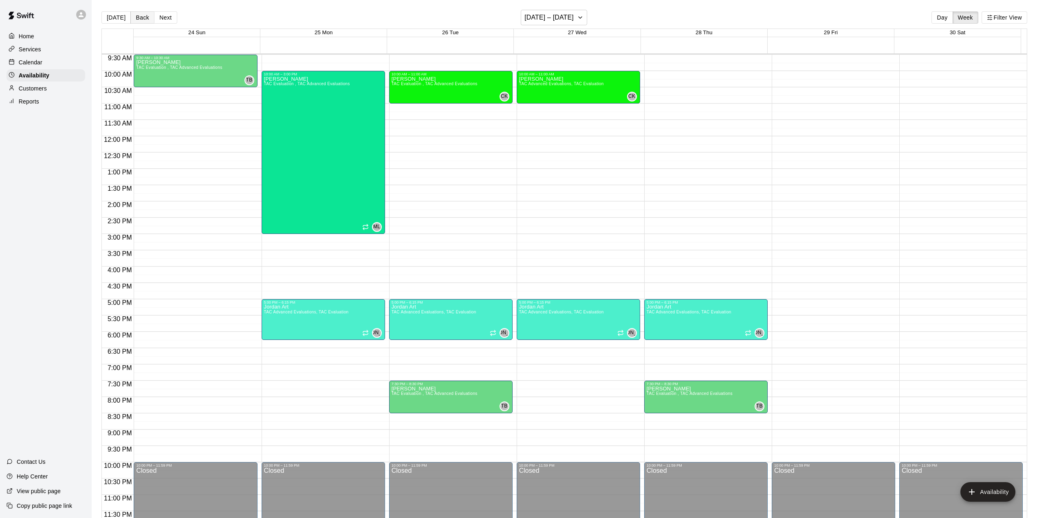
click at [145, 17] on button "Back" at bounding box center [142, 17] width 24 height 12
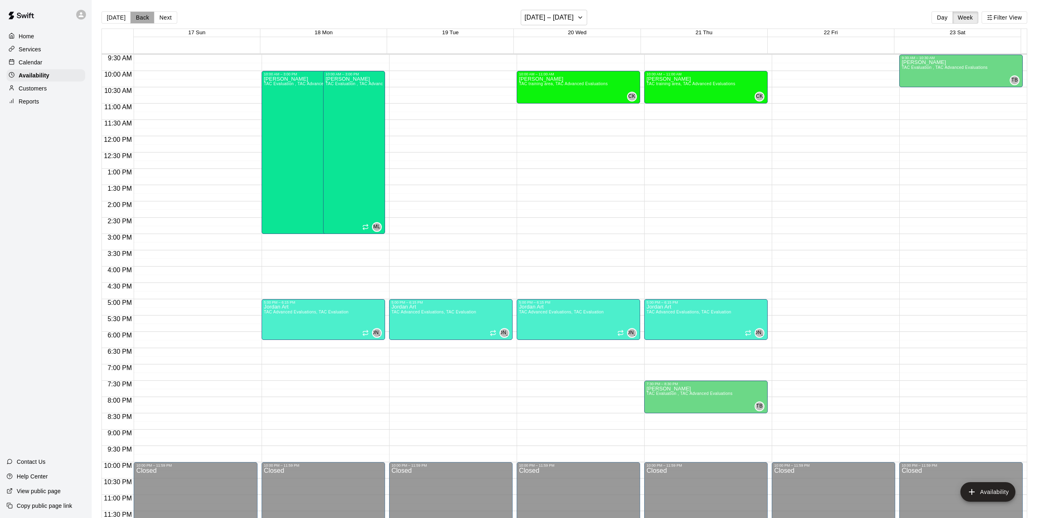
click at [145, 17] on button "Back" at bounding box center [142, 17] width 24 height 12
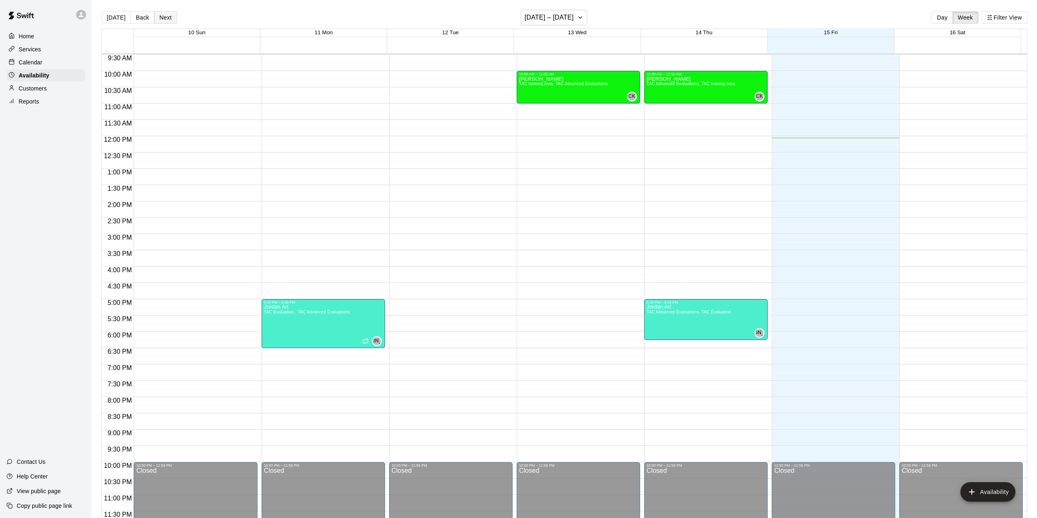
click at [169, 17] on button "Next" at bounding box center [165, 17] width 23 height 12
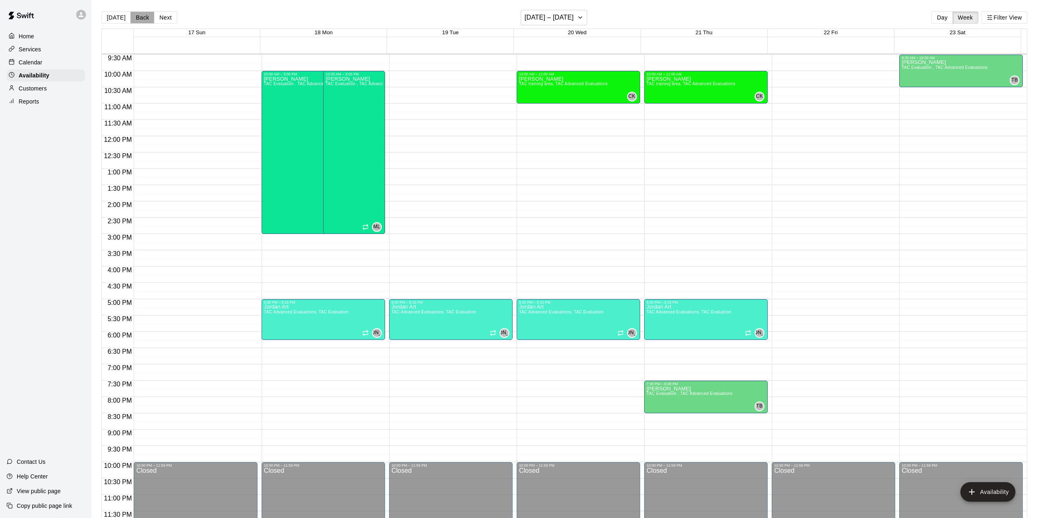
click at [141, 18] on button "Back" at bounding box center [142, 17] width 24 height 12
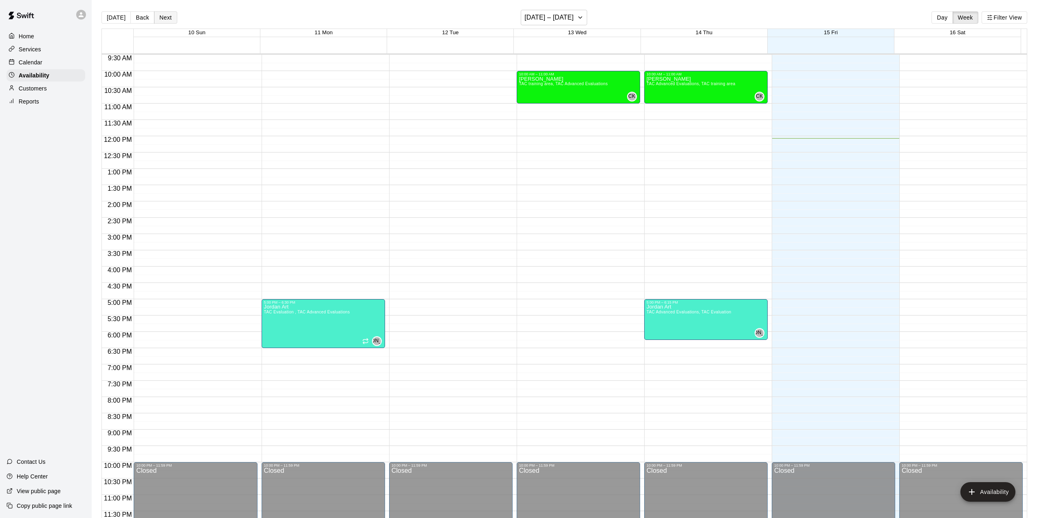
click at [167, 16] on button "Next" at bounding box center [165, 17] width 23 height 12
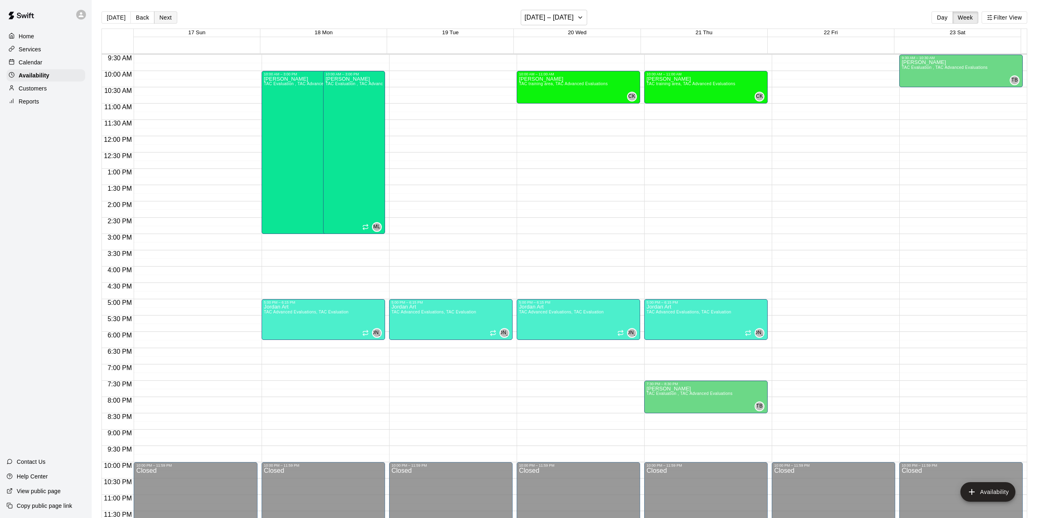
click at [167, 16] on button "Next" at bounding box center [165, 17] width 23 height 12
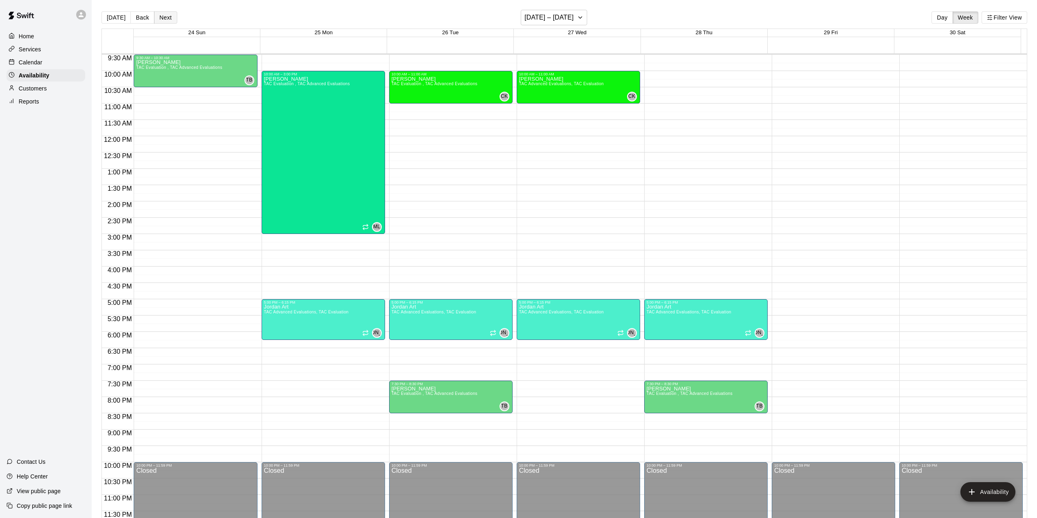
click at [167, 16] on button "Next" at bounding box center [165, 17] width 23 height 12
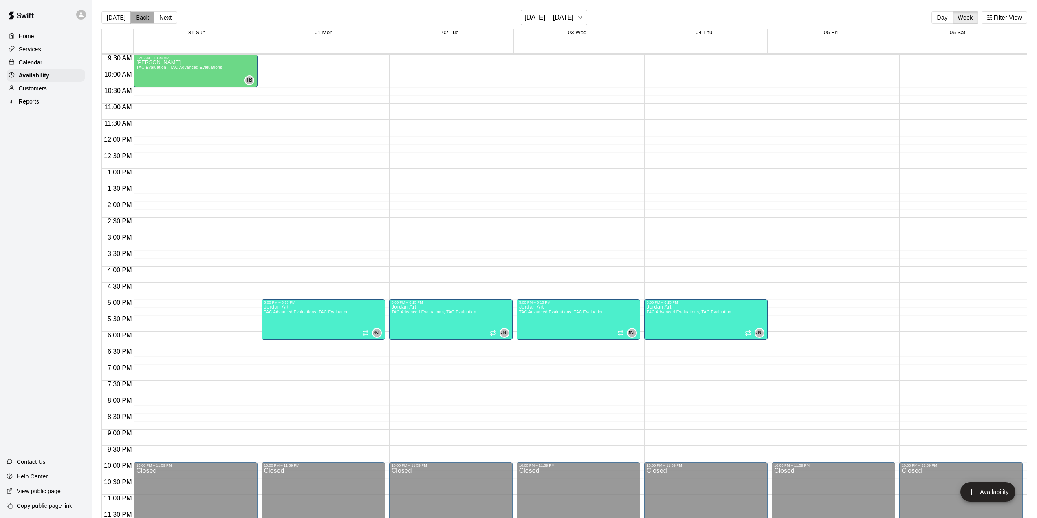
click at [134, 15] on button "Back" at bounding box center [142, 17] width 24 height 12
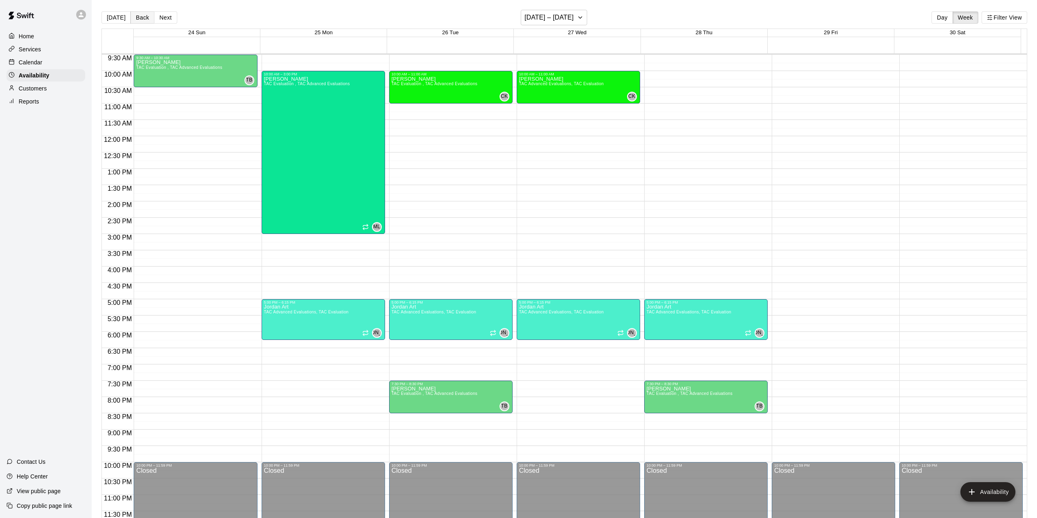
click at [134, 15] on button "Back" at bounding box center [142, 17] width 24 height 12
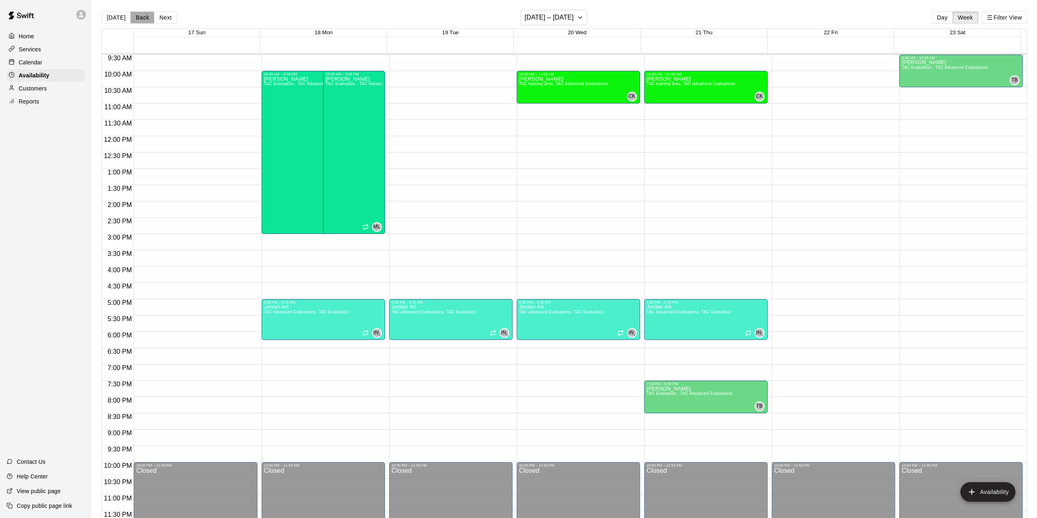
click at [136, 15] on button "Back" at bounding box center [142, 17] width 24 height 12
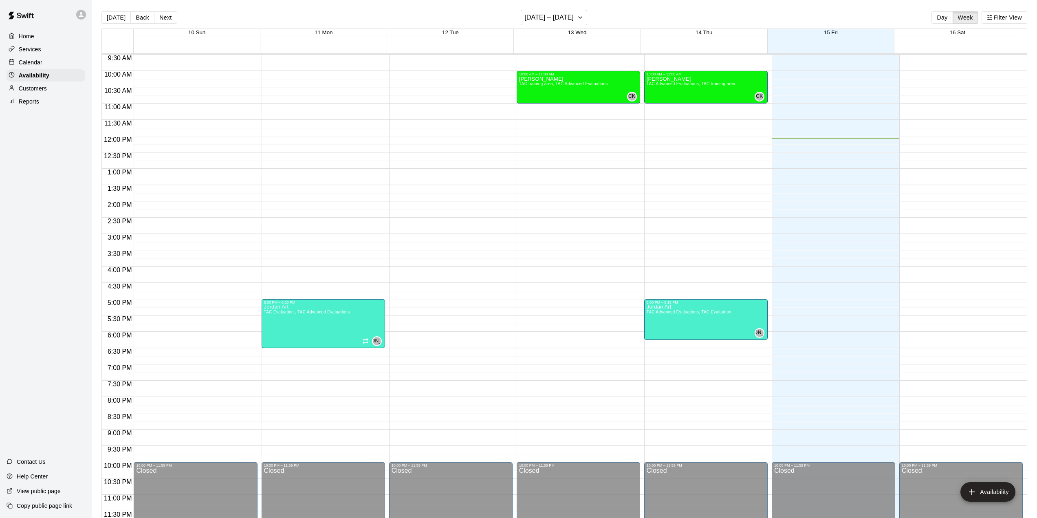
click at [32, 36] on p "Home" at bounding box center [26, 36] width 15 height 8
